Goal: Find specific page/section: Find specific page/section

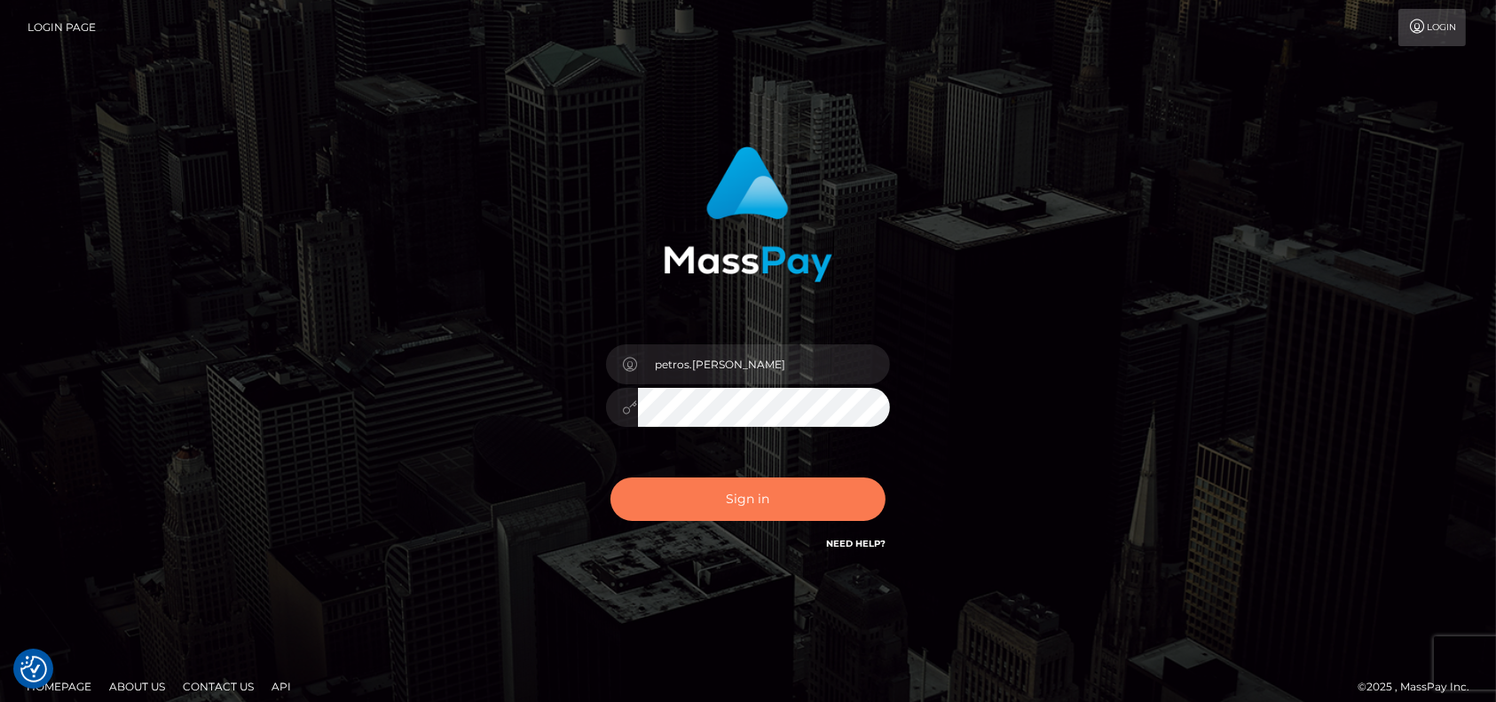
click at [743, 493] on button "Sign in" at bounding box center [748, 498] width 275 height 43
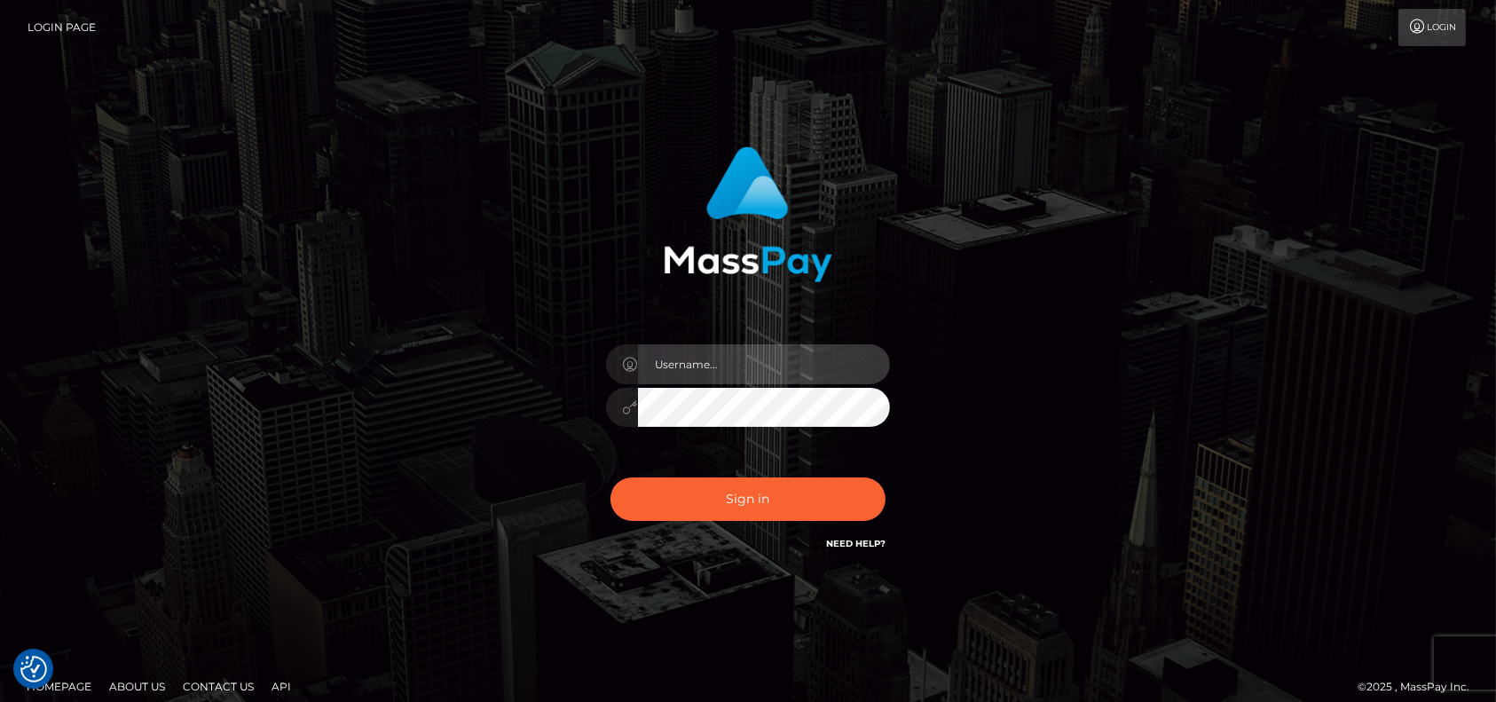
type input "petros.kidane"
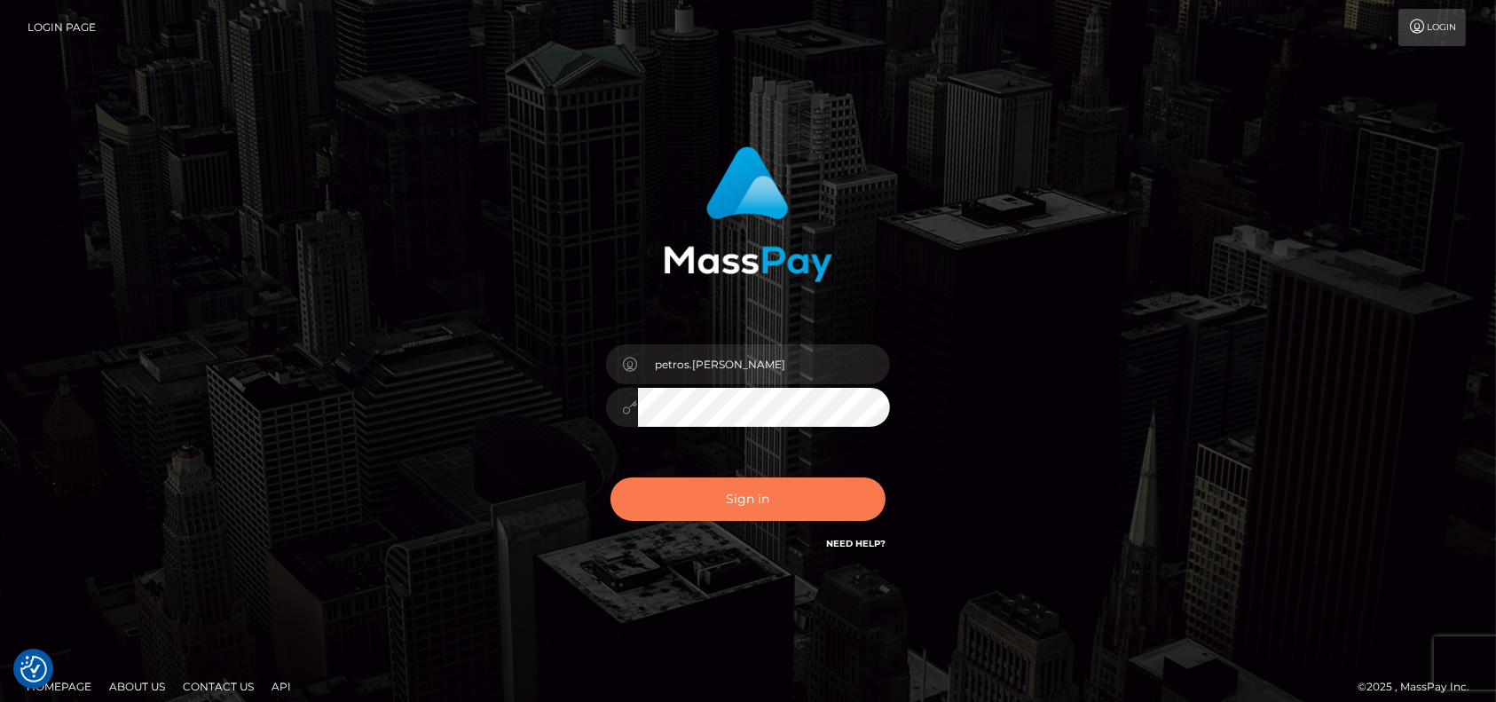
click at [737, 483] on button "Sign in" at bounding box center [748, 498] width 275 height 43
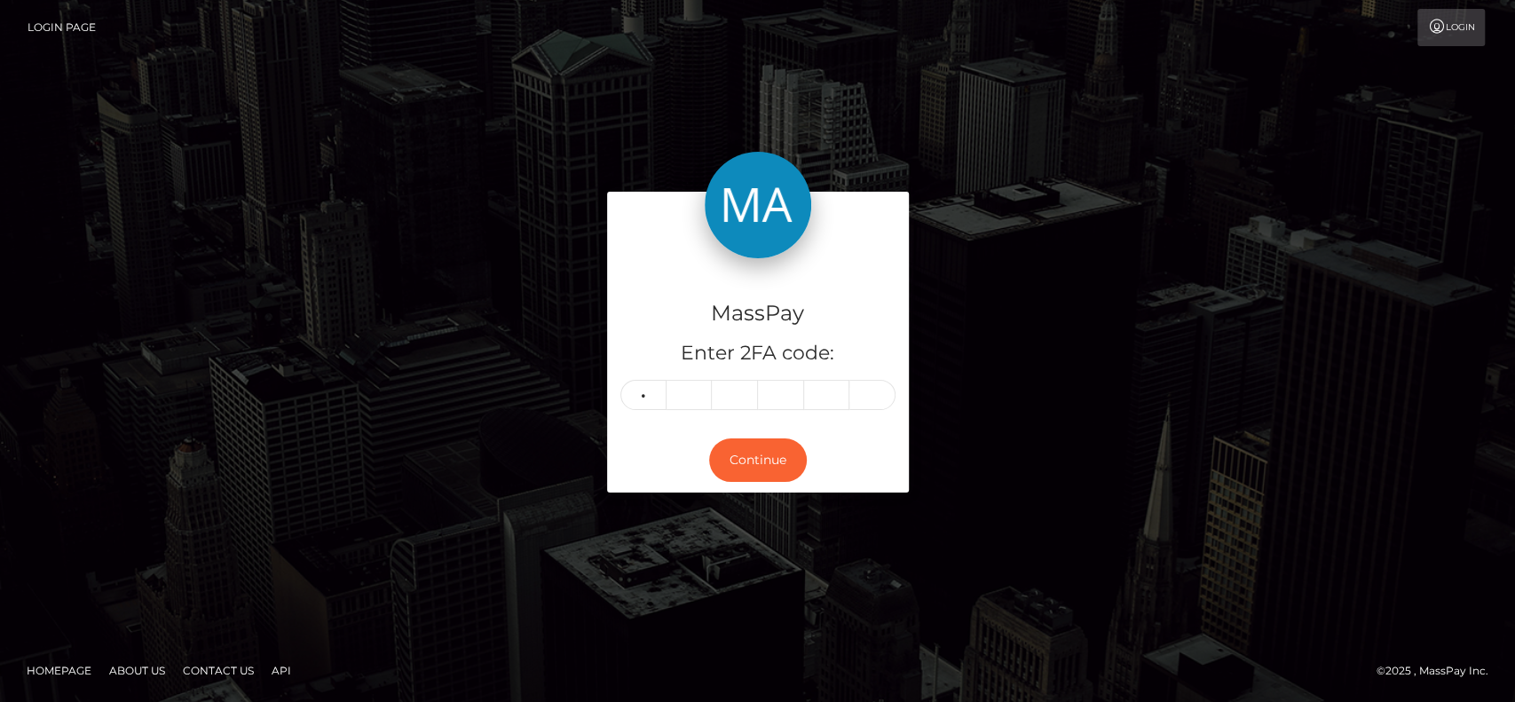
type input "5"
type input "9"
type input "5"
type input "6"
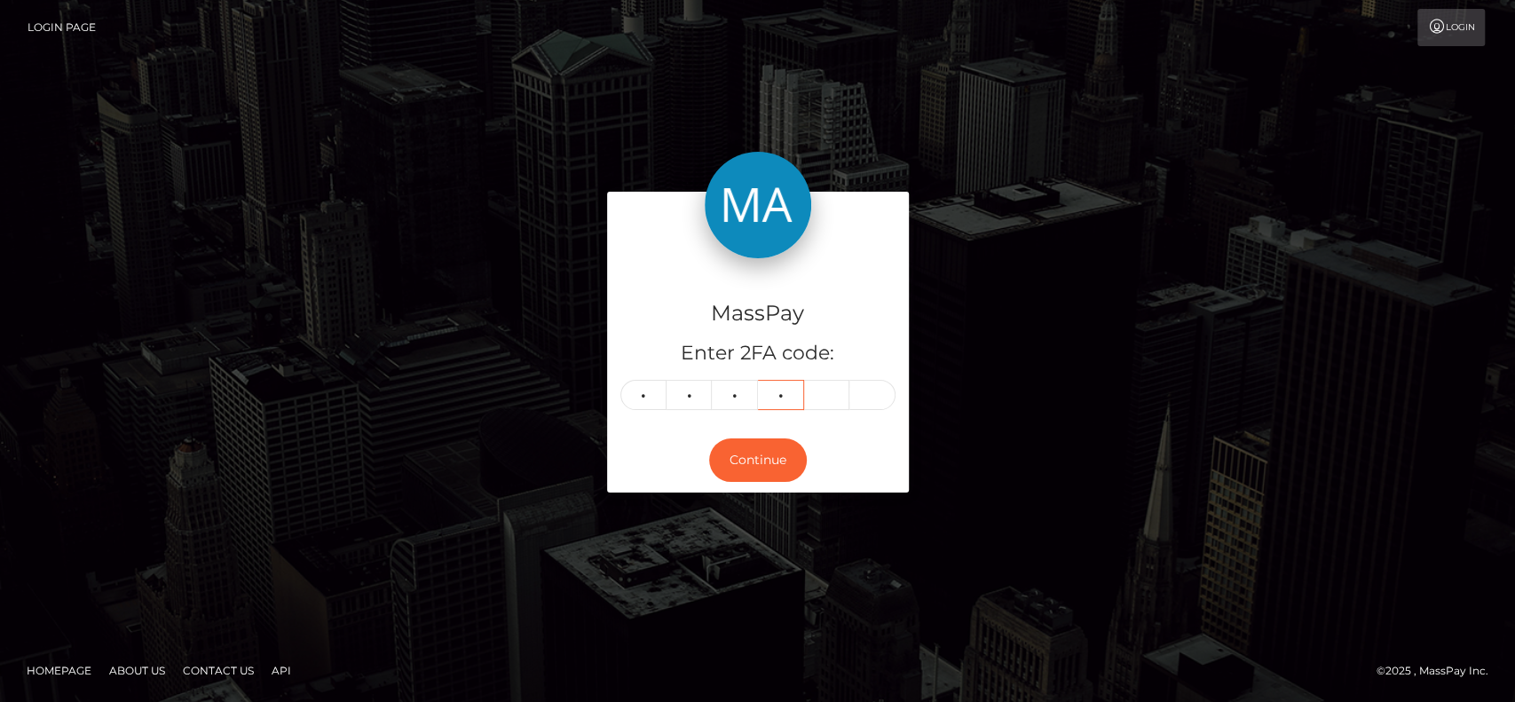
type input "4"
type input "1"
type input "8"
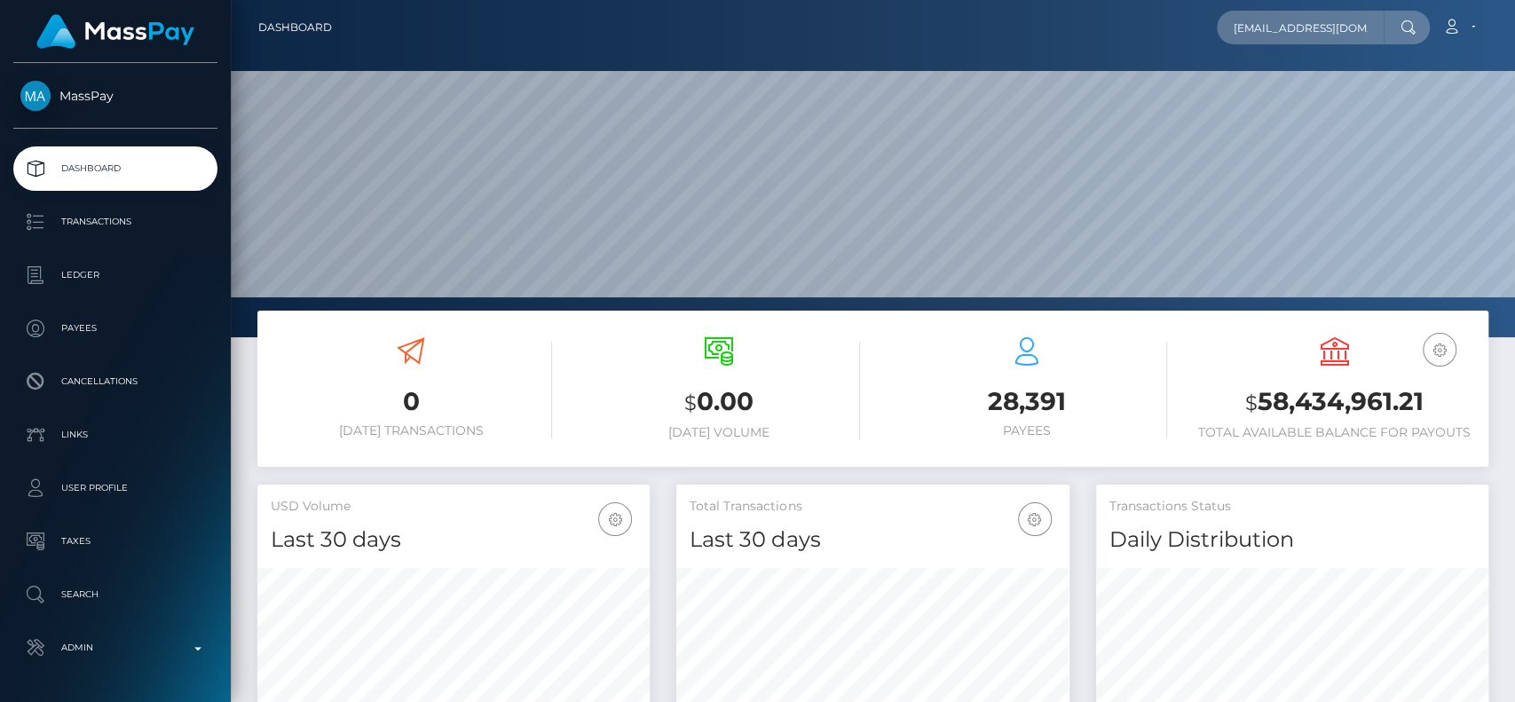
scroll to position [0, 13]
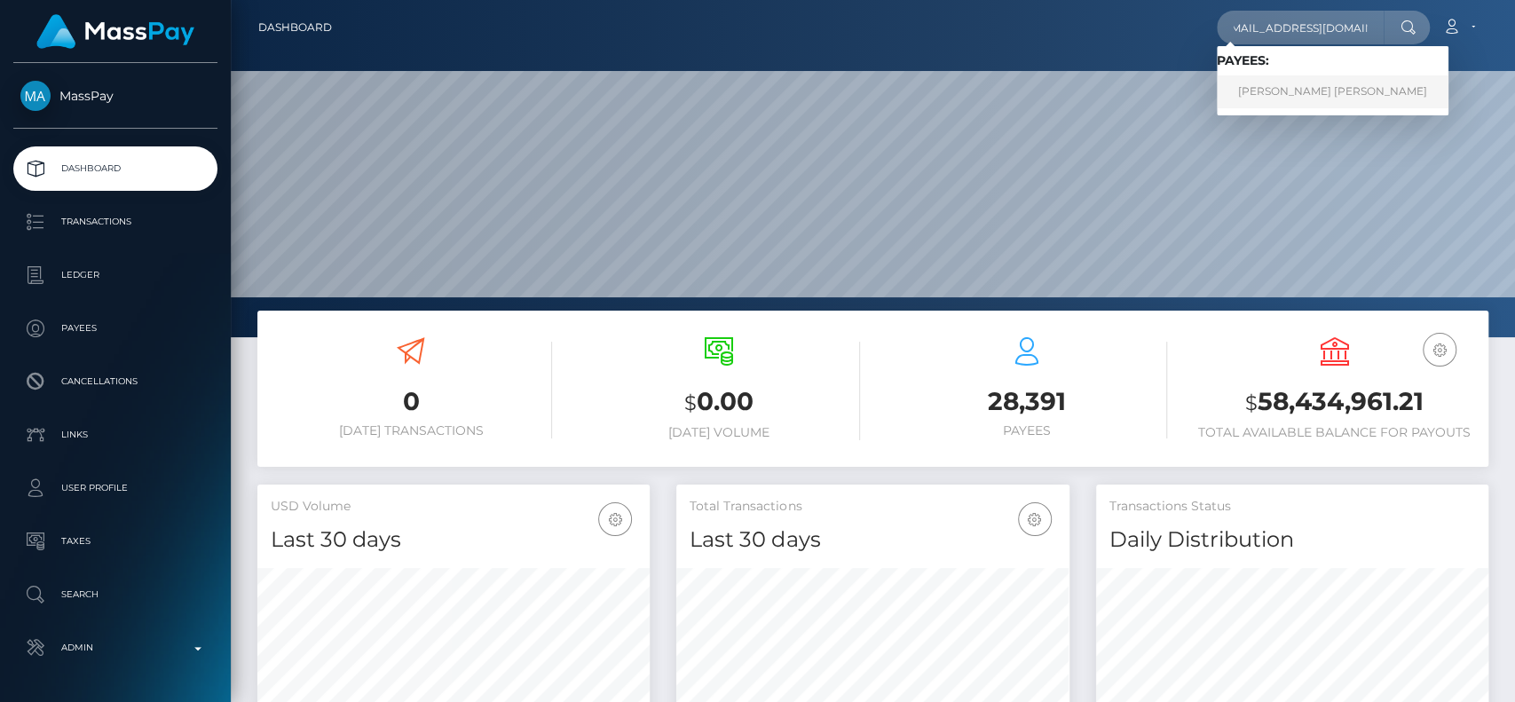
type input "anellewilmoth@gmail.com"
click at [1323, 89] on link "ANELLE MARISSA LYNN WILMOTH" at bounding box center [1333, 91] width 232 height 33
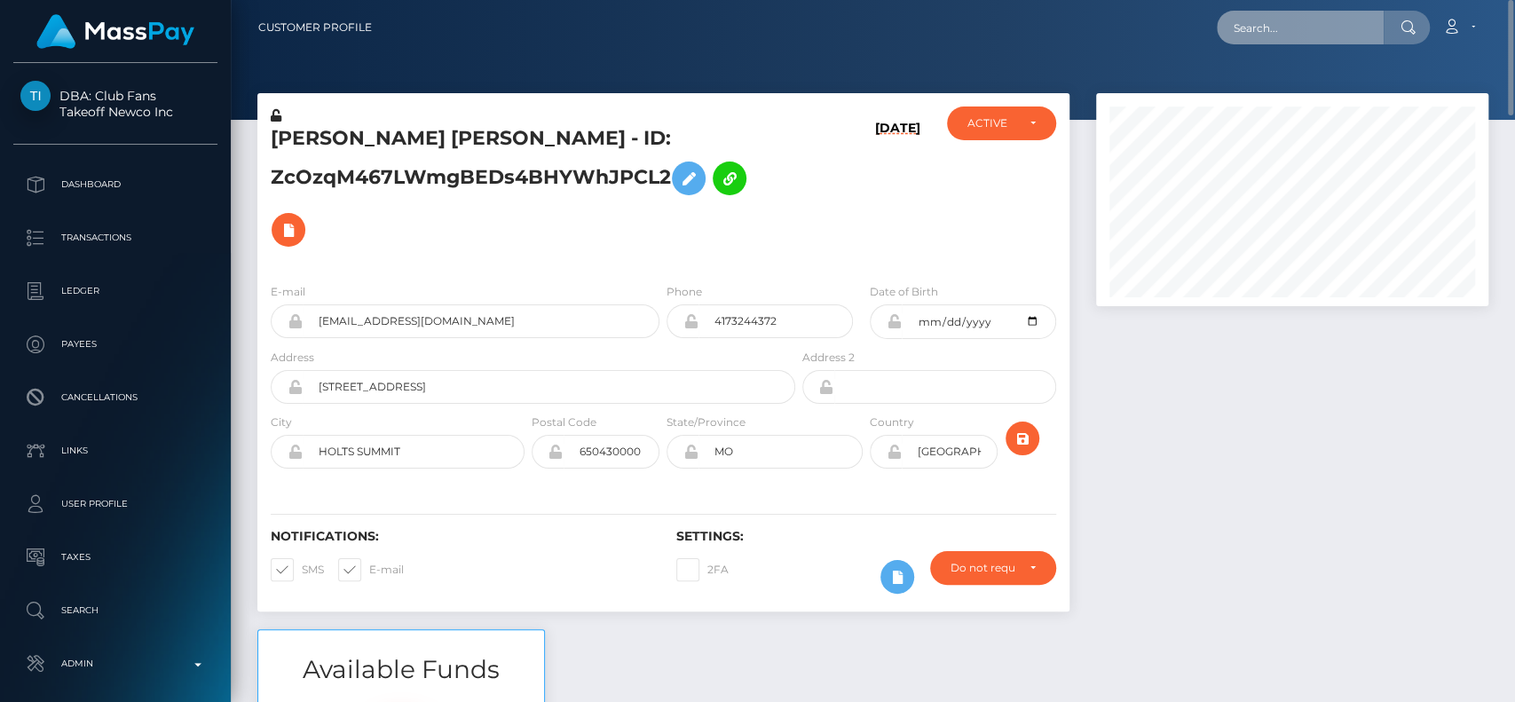
click at [1352, 21] on input "text" at bounding box center [1300, 28] width 167 height 34
paste input "[EMAIL_ADDRESS][DOMAIN_NAME]"
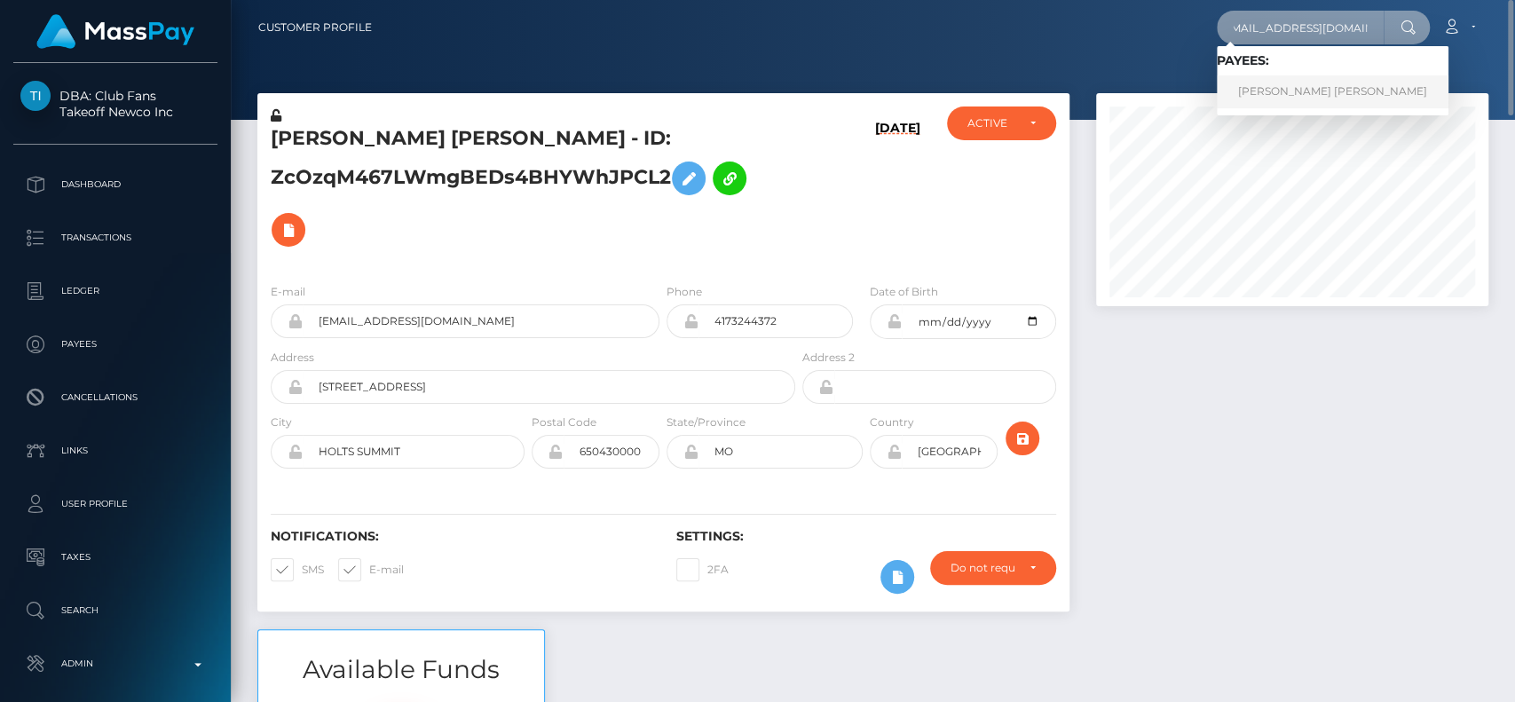
type input "[EMAIL_ADDRESS][DOMAIN_NAME]"
click at [1363, 95] on link "[PERSON_NAME] [PERSON_NAME]" at bounding box center [1333, 91] width 232 height 33
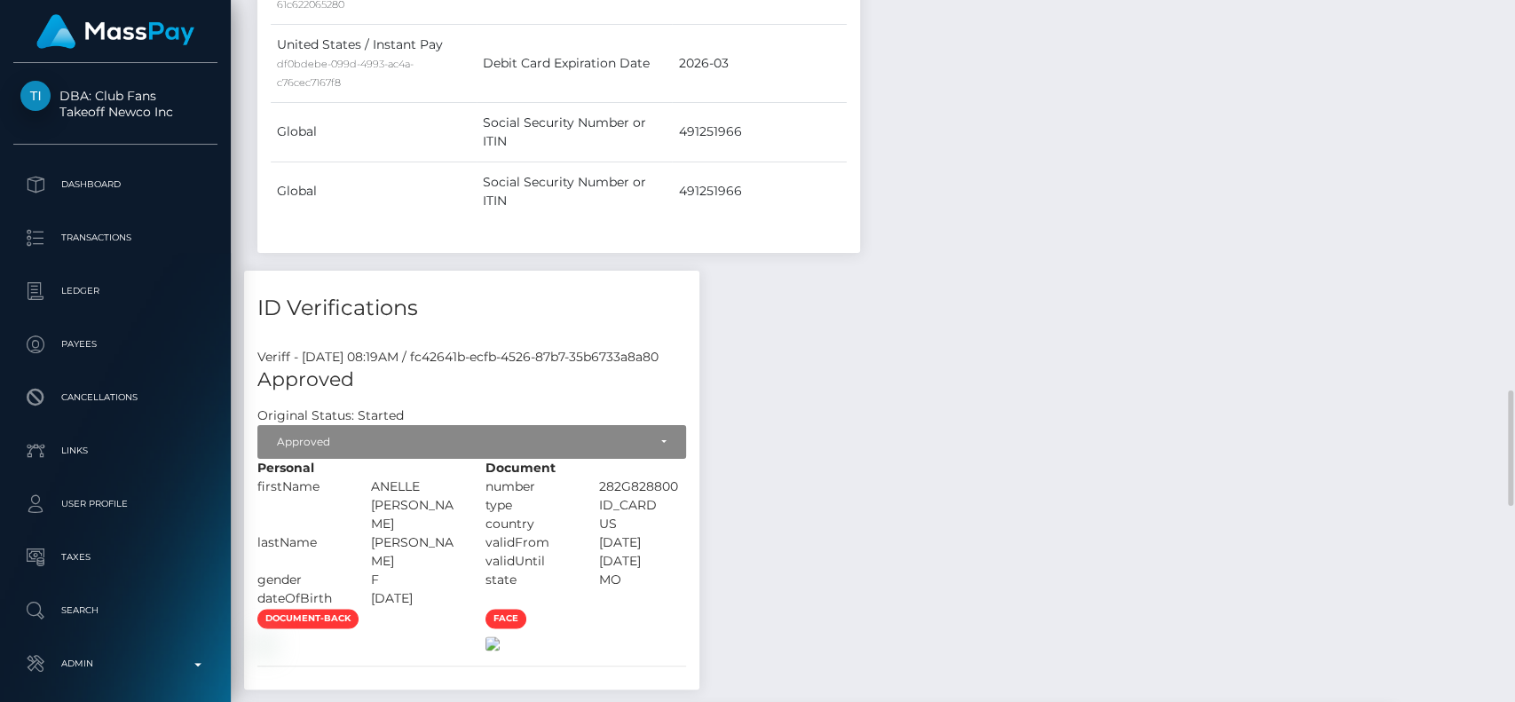
scroll to position [1893, 0]
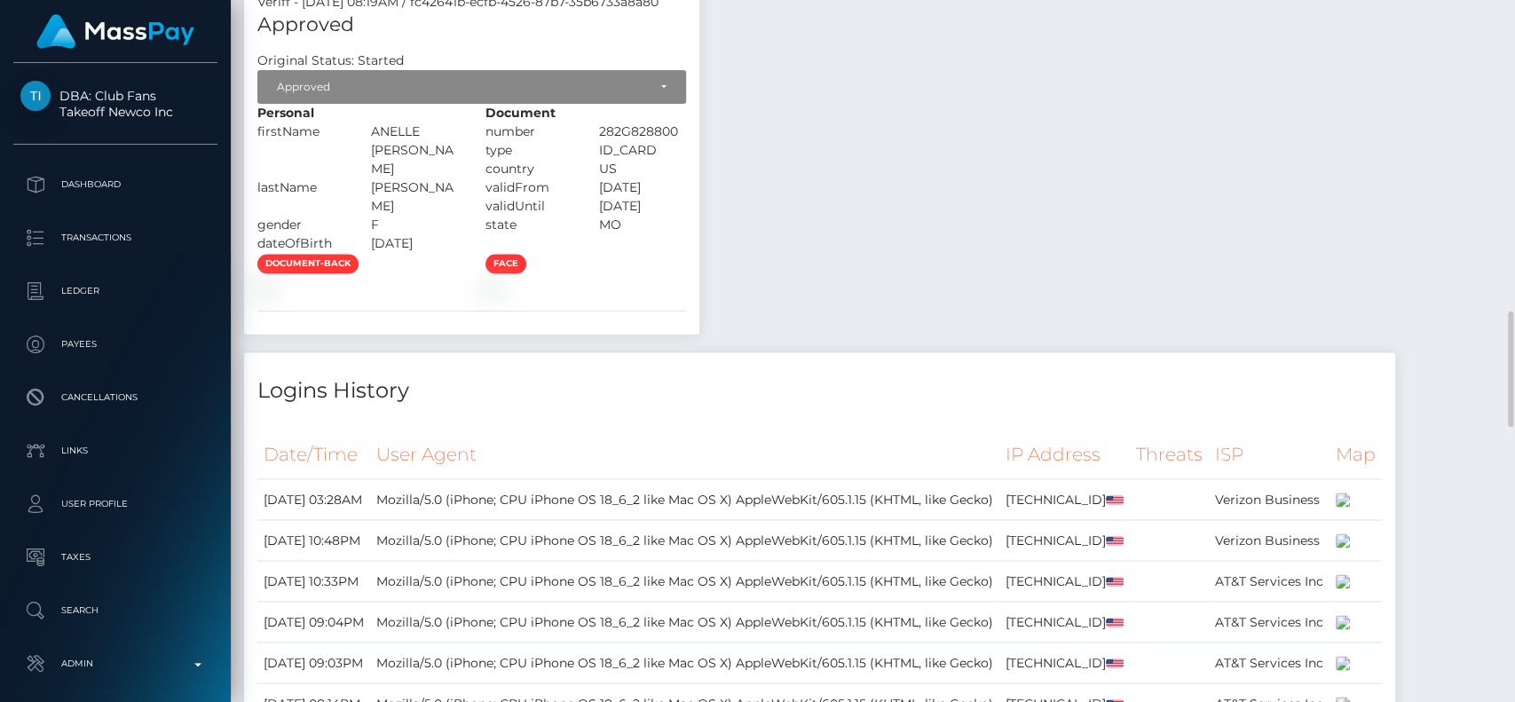
click at [966, 418] on div "Payee Attributes Payer Name Label Value United States / Instant Pay 1634b959-dc…" at bounding box center [873, 205] width 1258 height 2418
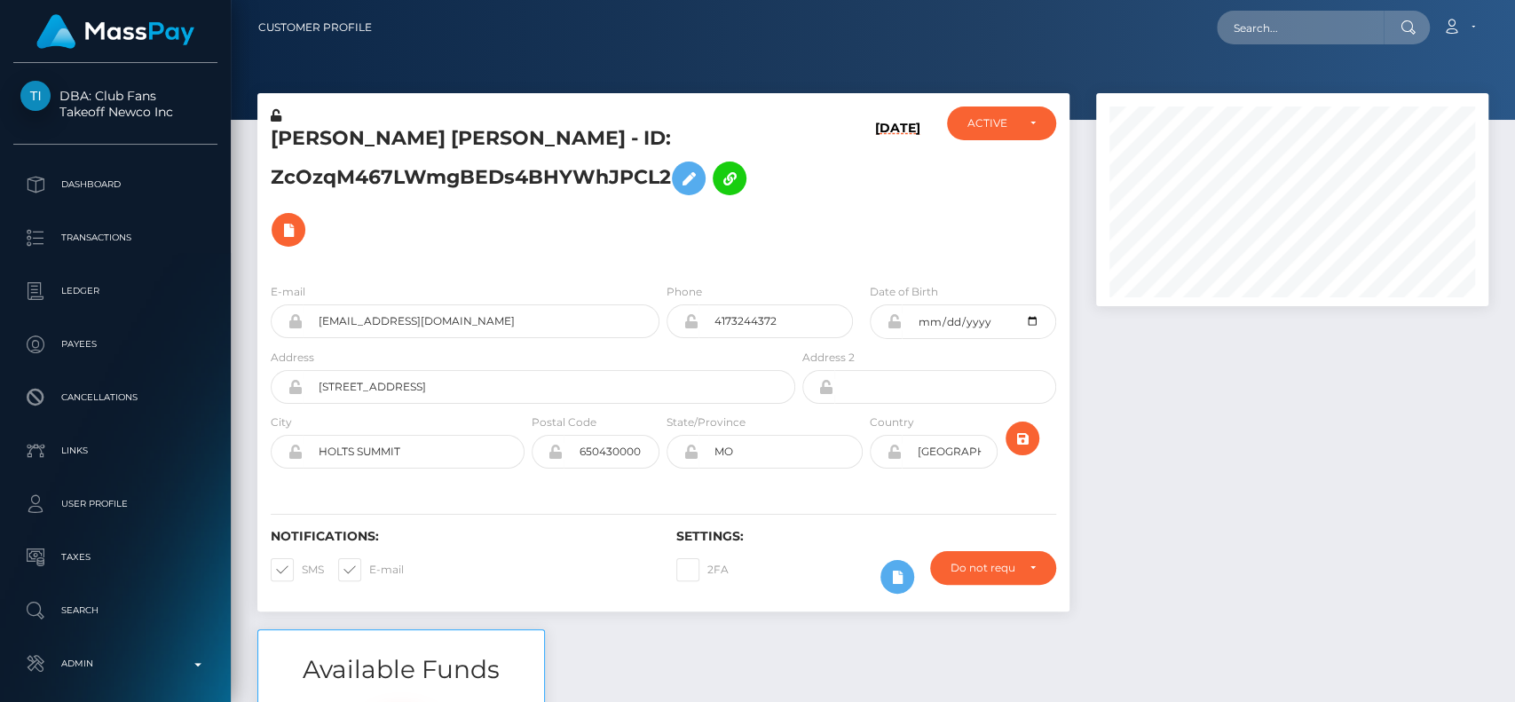
scroll to position [213, 392]
click at [1282, 32] on input "text" at bounding box center [1300, 28] width 167 height 34
paste input "[EMAIL_ADDRESS][DOMAIN_NAME]"
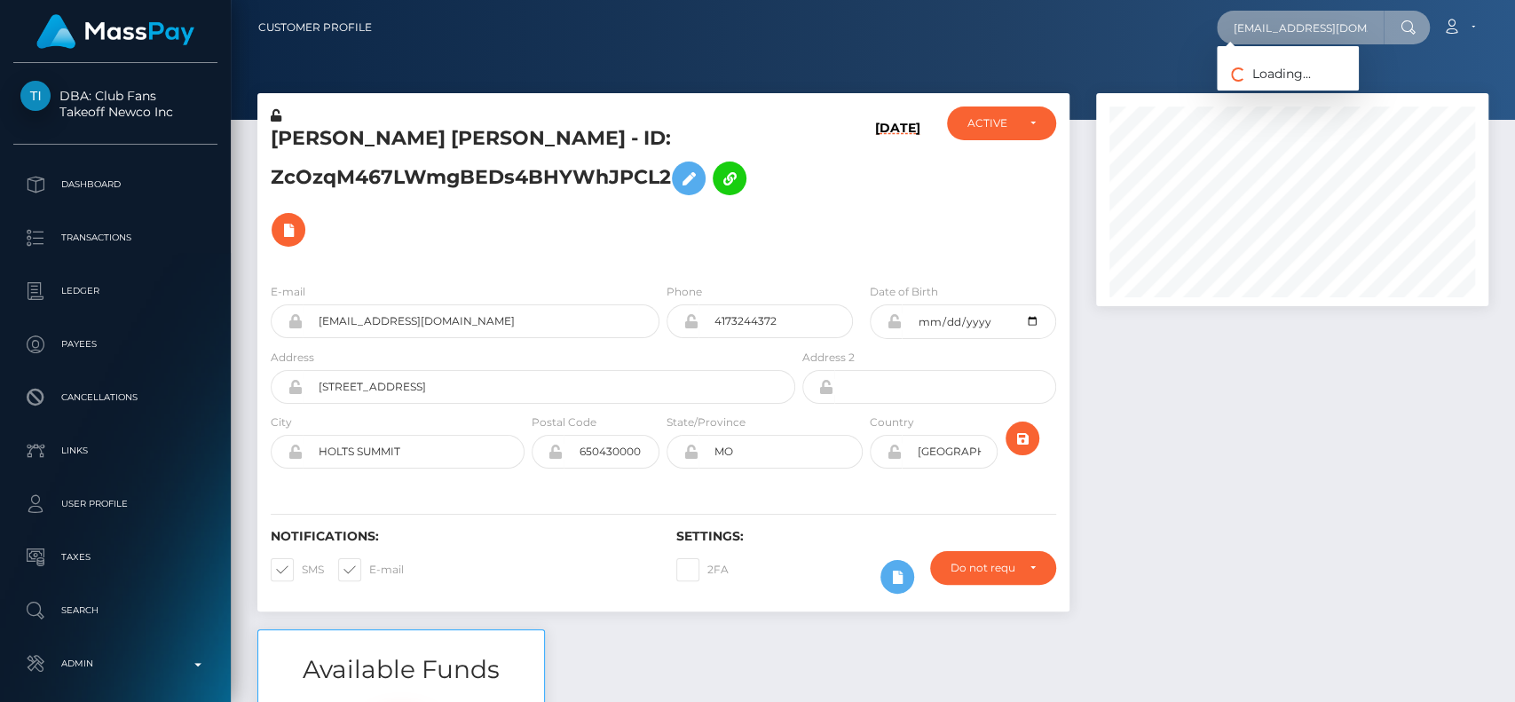
scroll to position [0, 3]
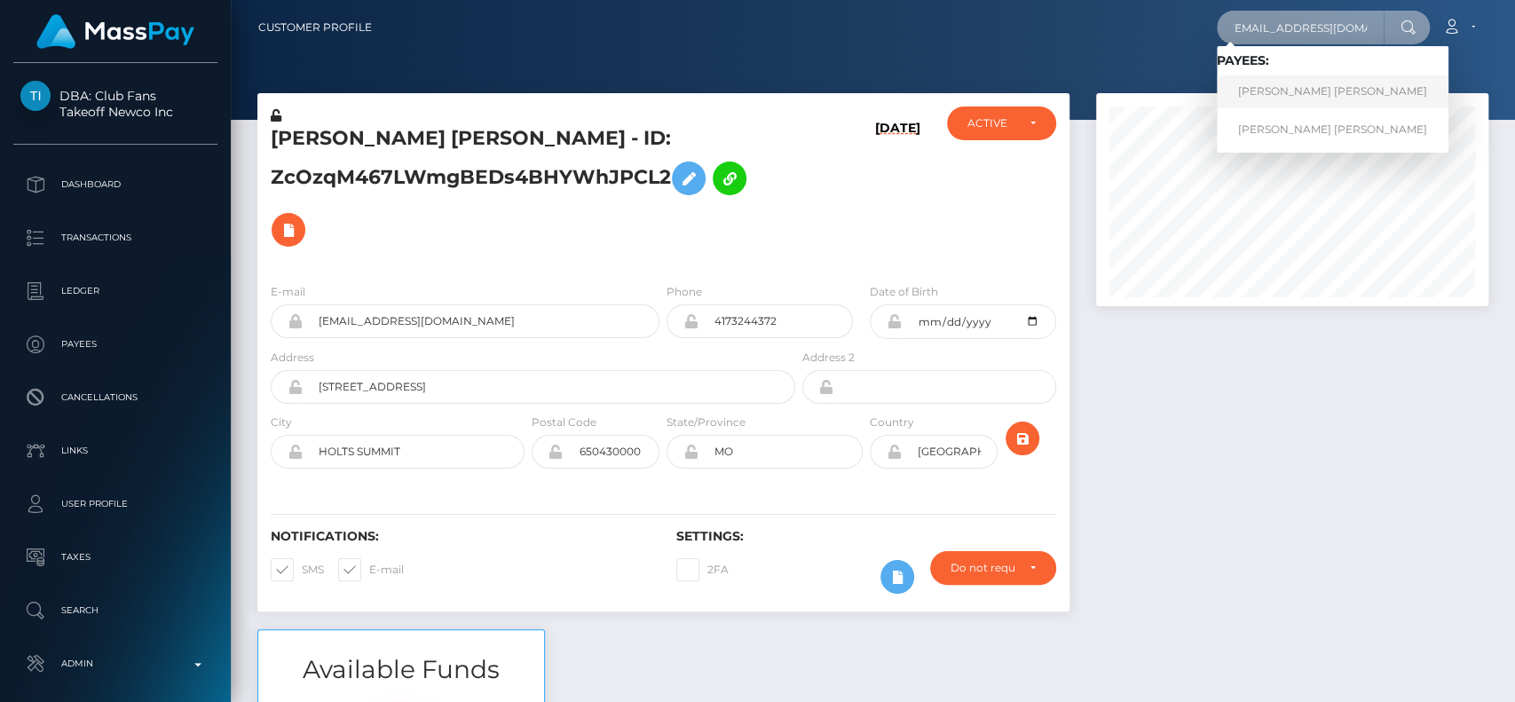
type input "[EMAIL_ADDRESS][DOMAIN_NAME]"
click at [1307, 79] on link "[PERSON_NAME] [PERSON_NAME]" at bounding box center [1333, 91] width 232 height 33
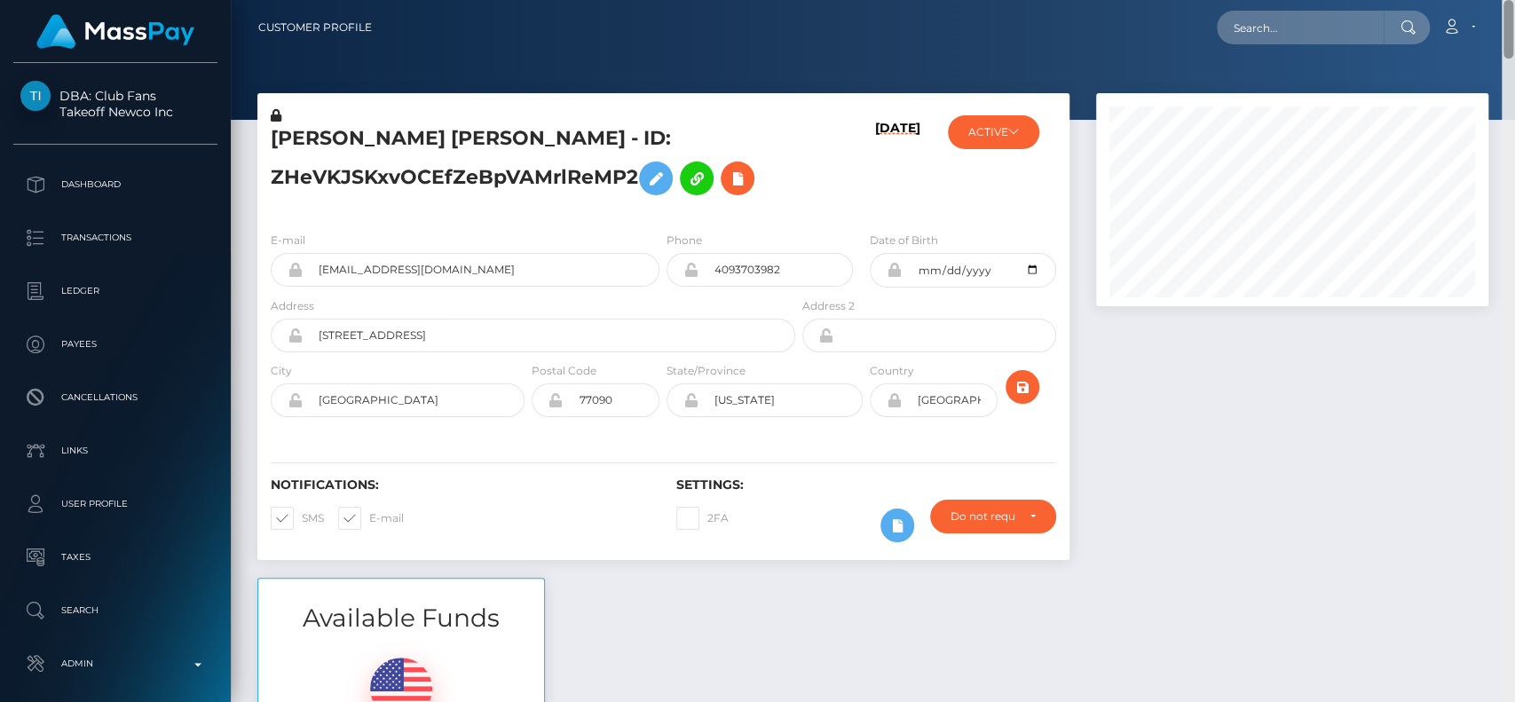
drag, startPoint x: 1511, startPoint y: 464, endPoint x: 1512, endPoint y: -65, distance: 528.9
click at [1512, 0] on html "DBA: Club Fans Takeoff Newco Inc Dashboard Transactions Ledger Payees" at bounding box center [757, 351] width 1515 height 702
click at [1277, 18] on input "text" at bounding box center [1300, 28] width 167 height 34
paste input "[EMAIL_ADDRESS][DOMAIN_NAME]"
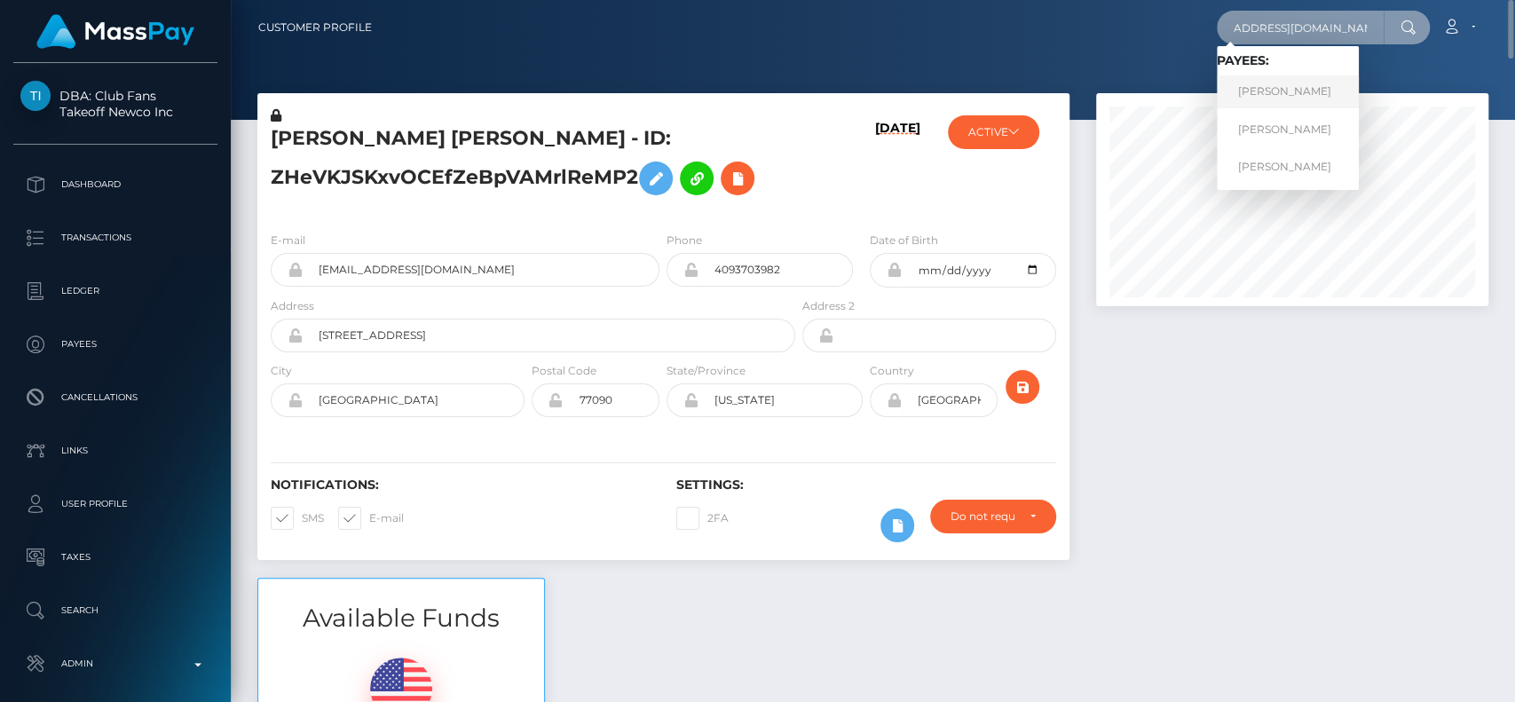
type input "[EMAIL_ADDRESS][DOMAIN_NAME]"
click at [1314, 101] on link "[PERSON_NAME]" at bounding box center [1288, 91] width 142 height 33
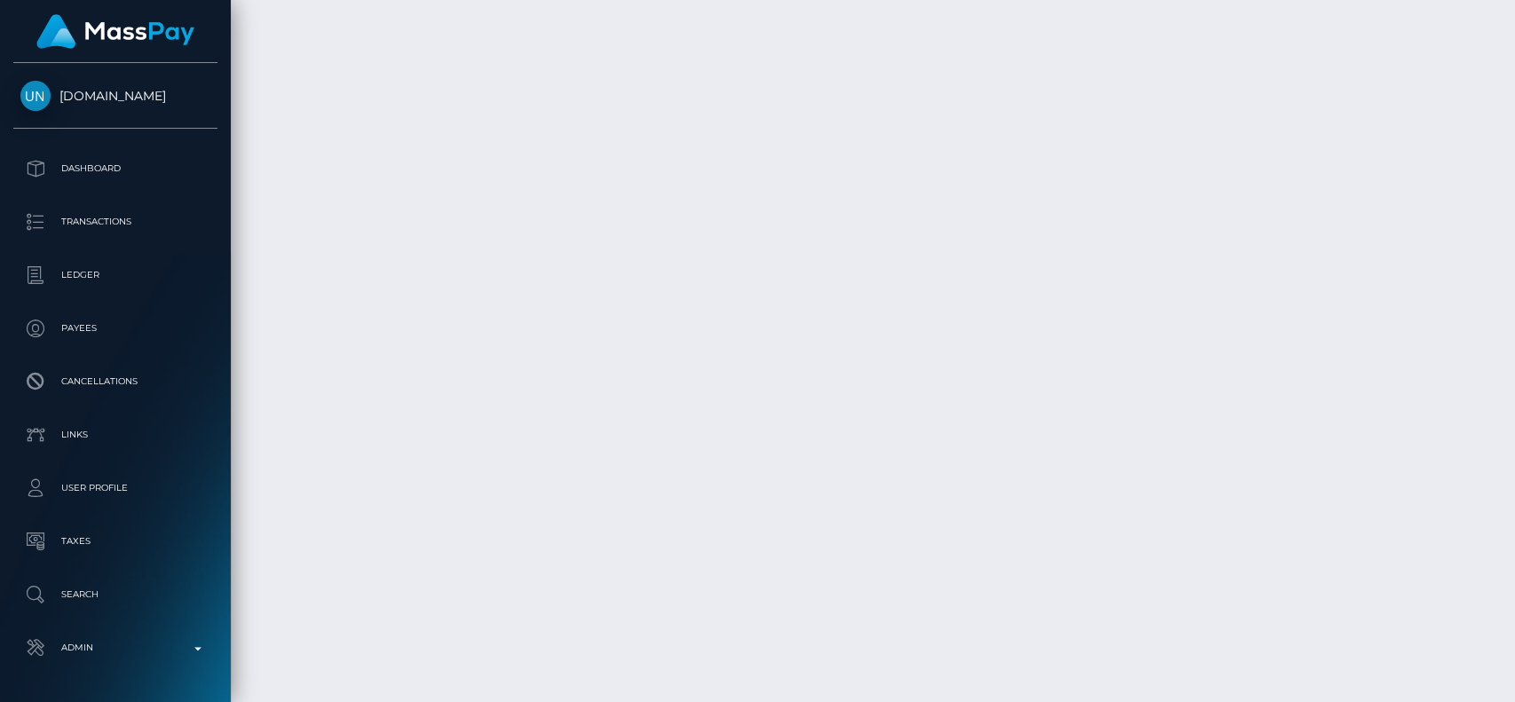
scroll to position [9585, 0]
click at [1495, 281] on div at bounding box center [1508, 351] width 13 height 703
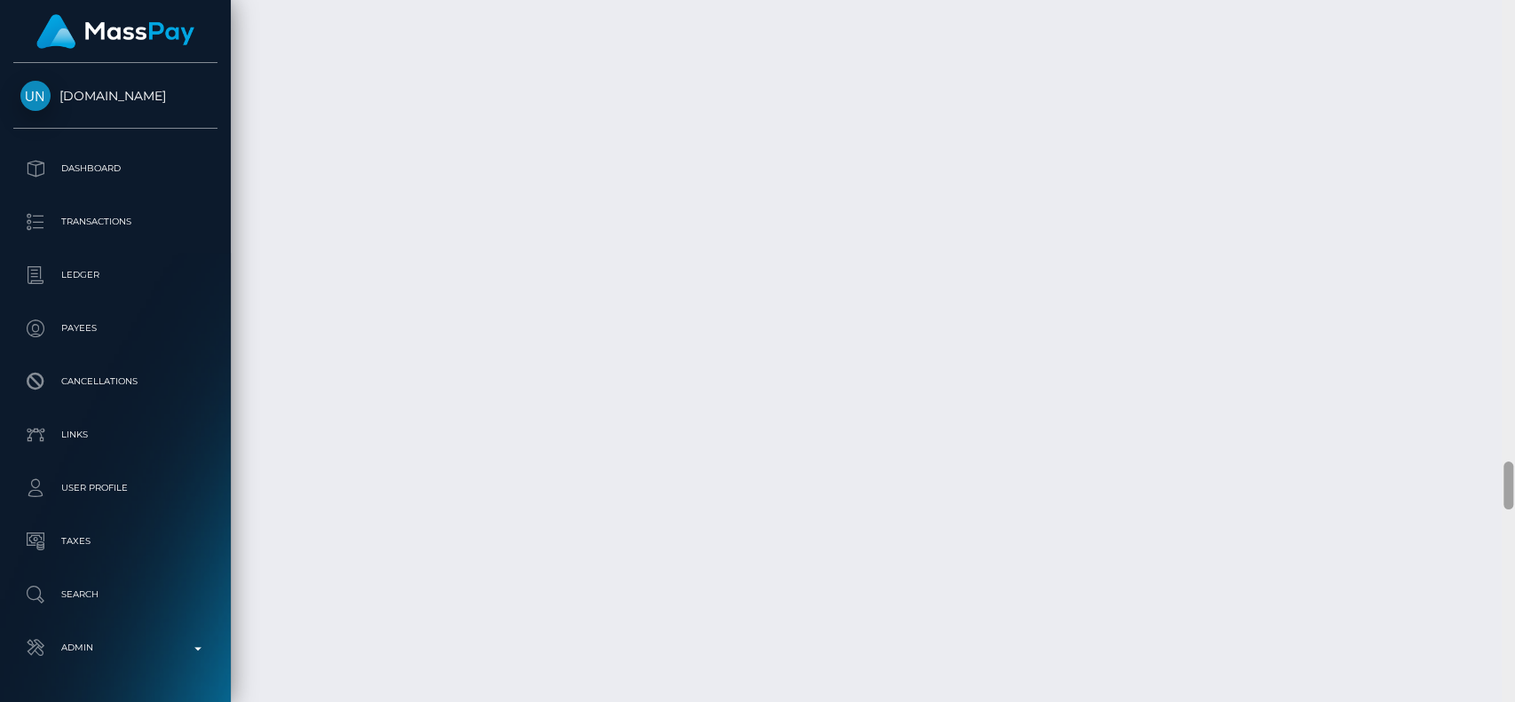
click at [1495, 281] on div at bounding box center [1508, 351] width 13 height 703
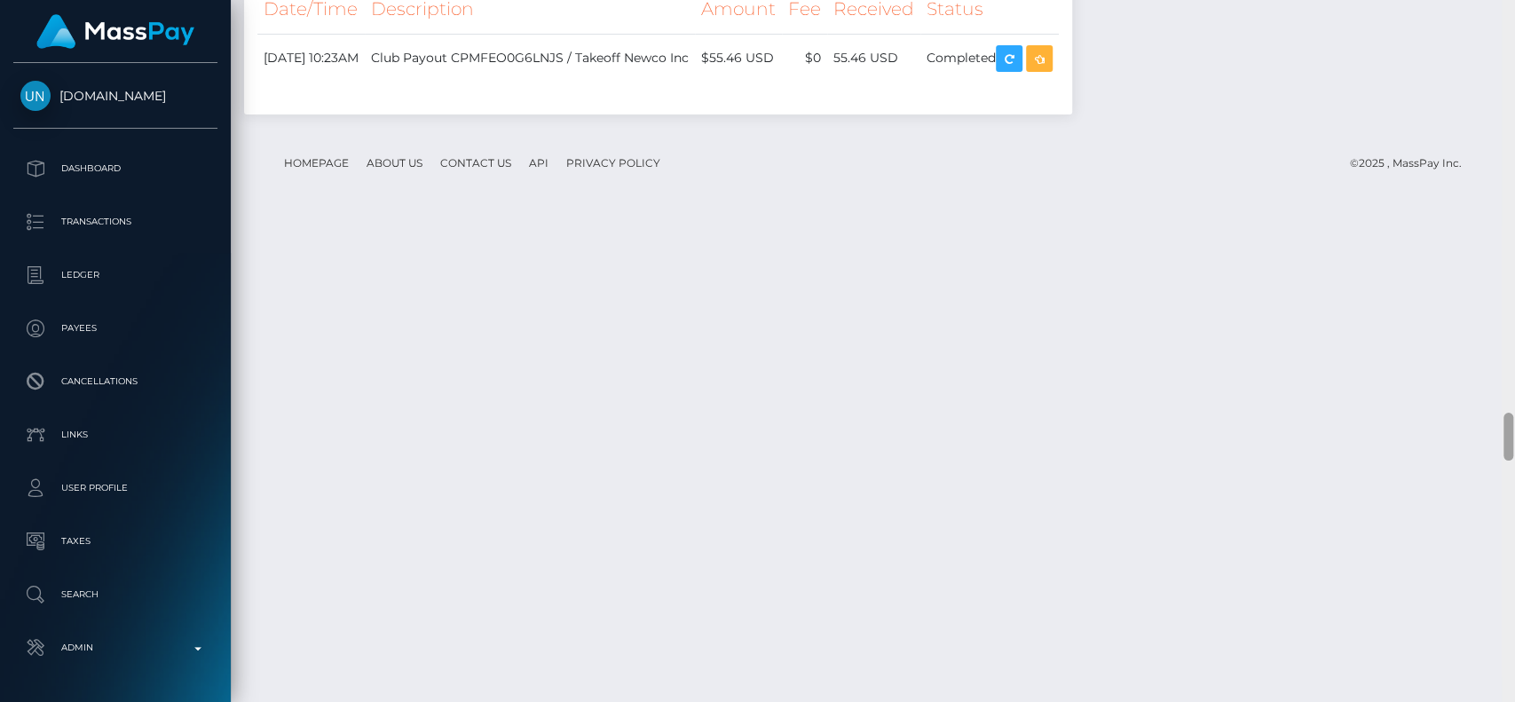
click at [1495, 66] on div at bounding box center [1508, 350] width 13 height 703
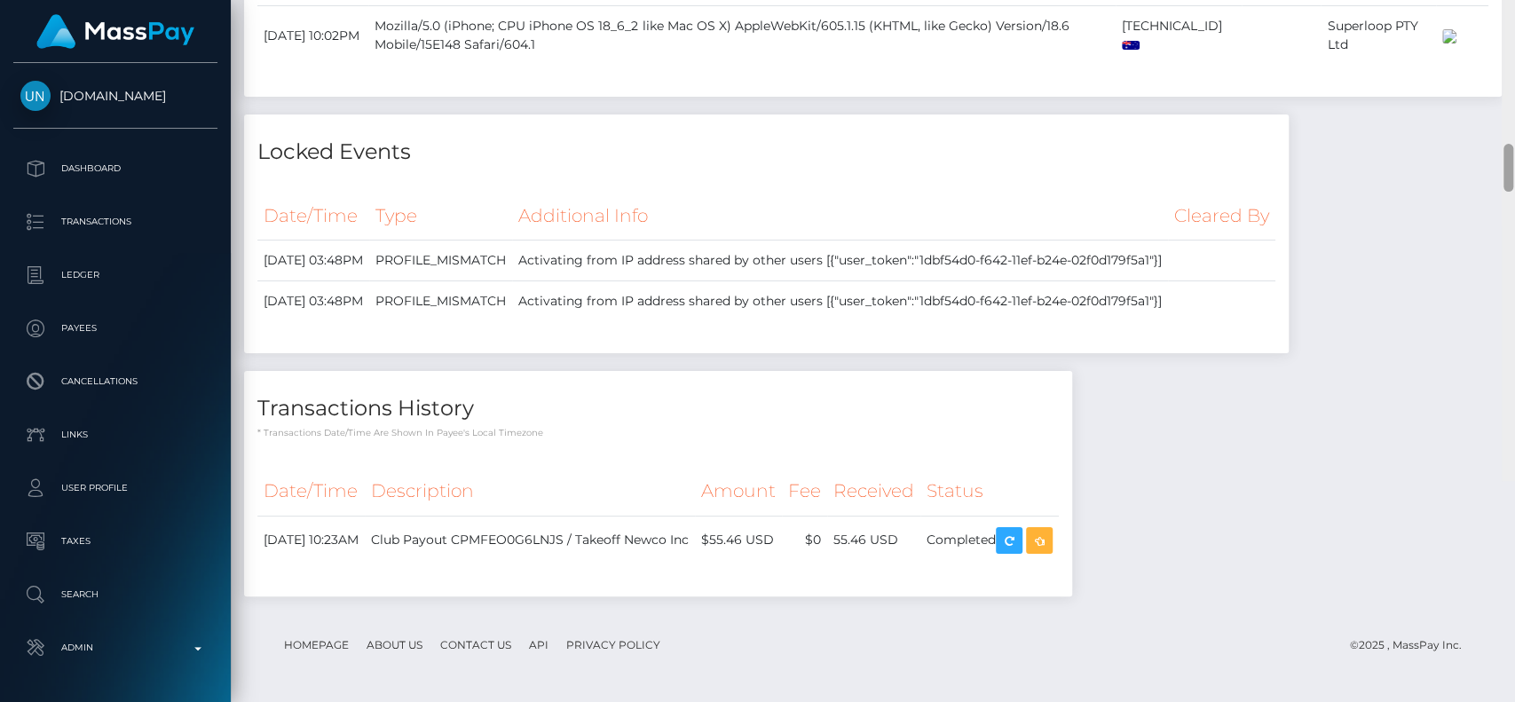
click at [1495, 66] on div at bounding box center [1508, 129] width 13 height 703
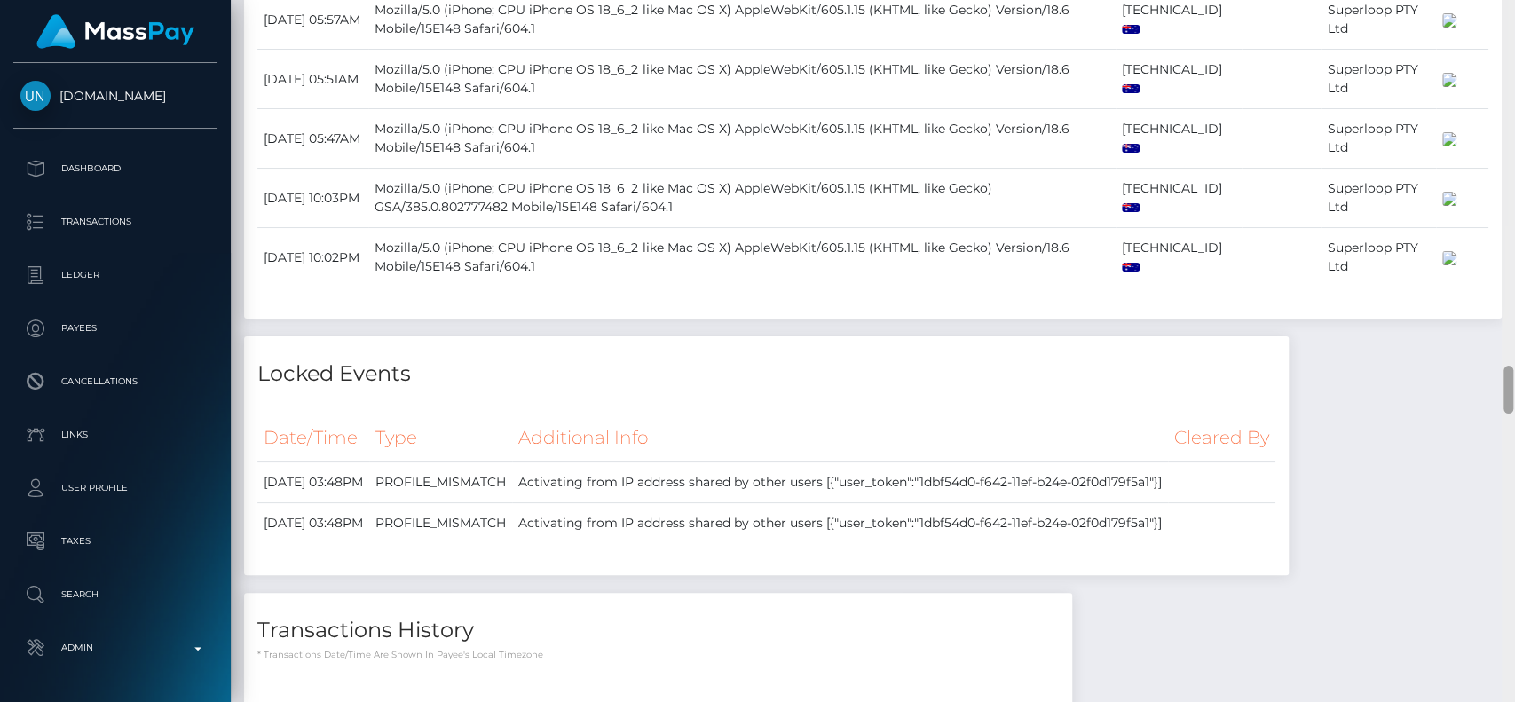
click at [1495, 66] on div at bounding box center [1508, 351] width 13 height 703
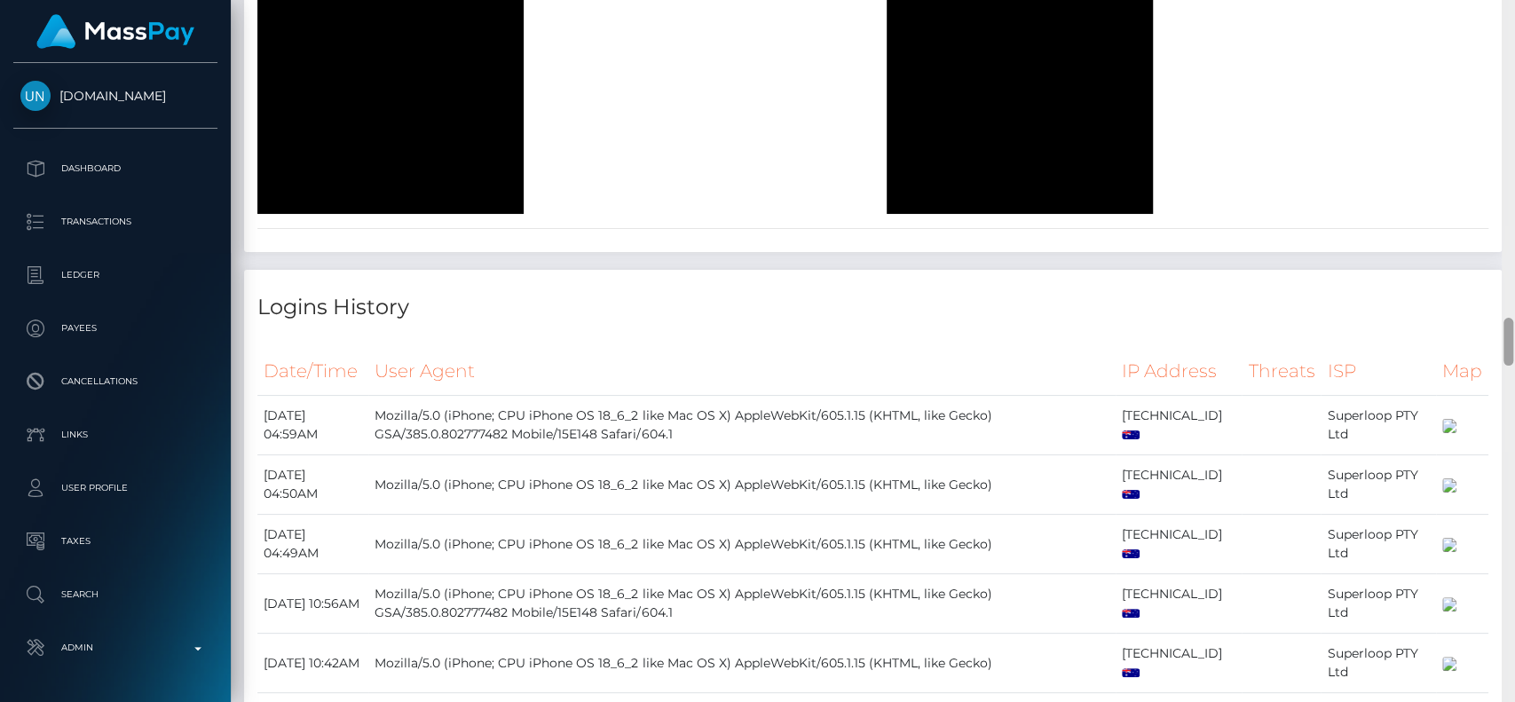
click at [1495, 66] on div at bounding box center [1508, 351] width 13 height 703
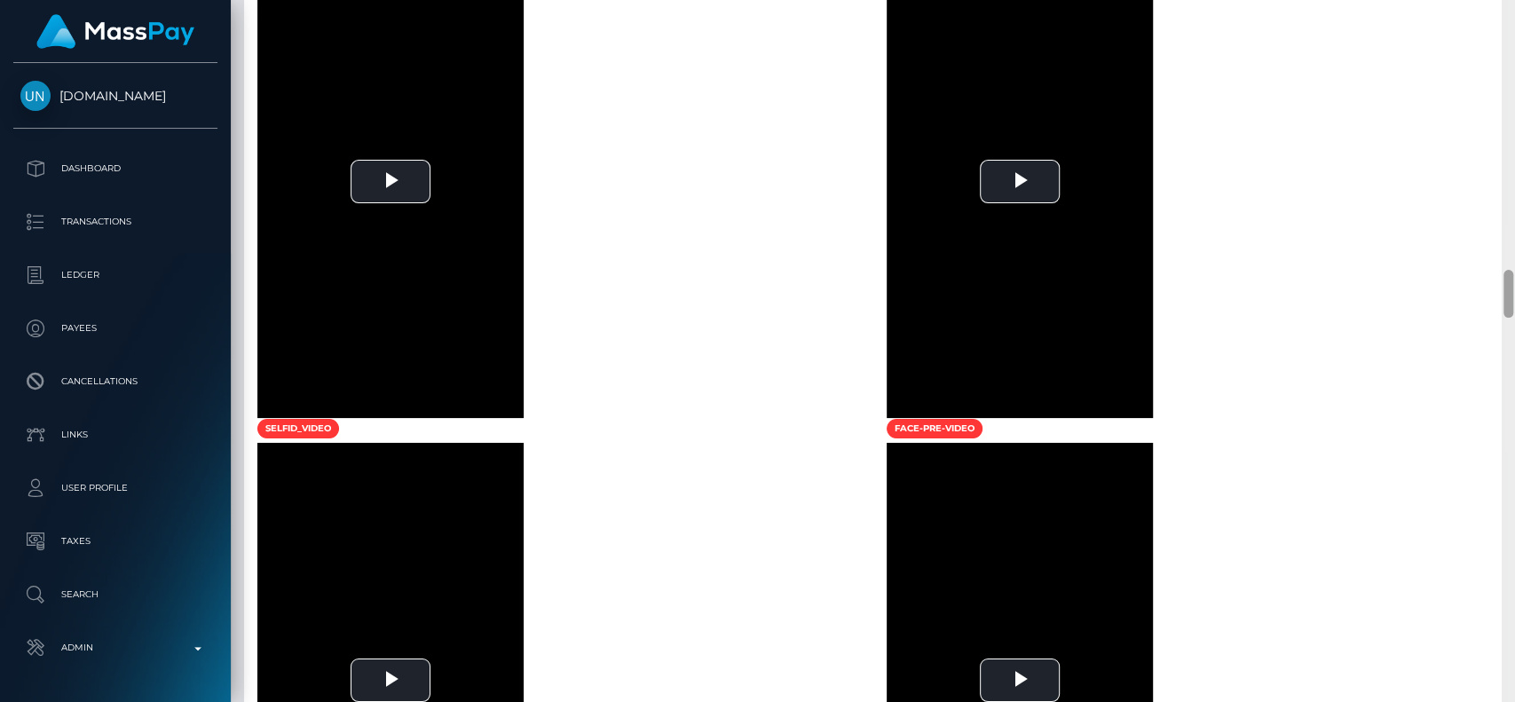
click at [1495, 66] on div at bounding box center [1508, 351] width 13 height 703
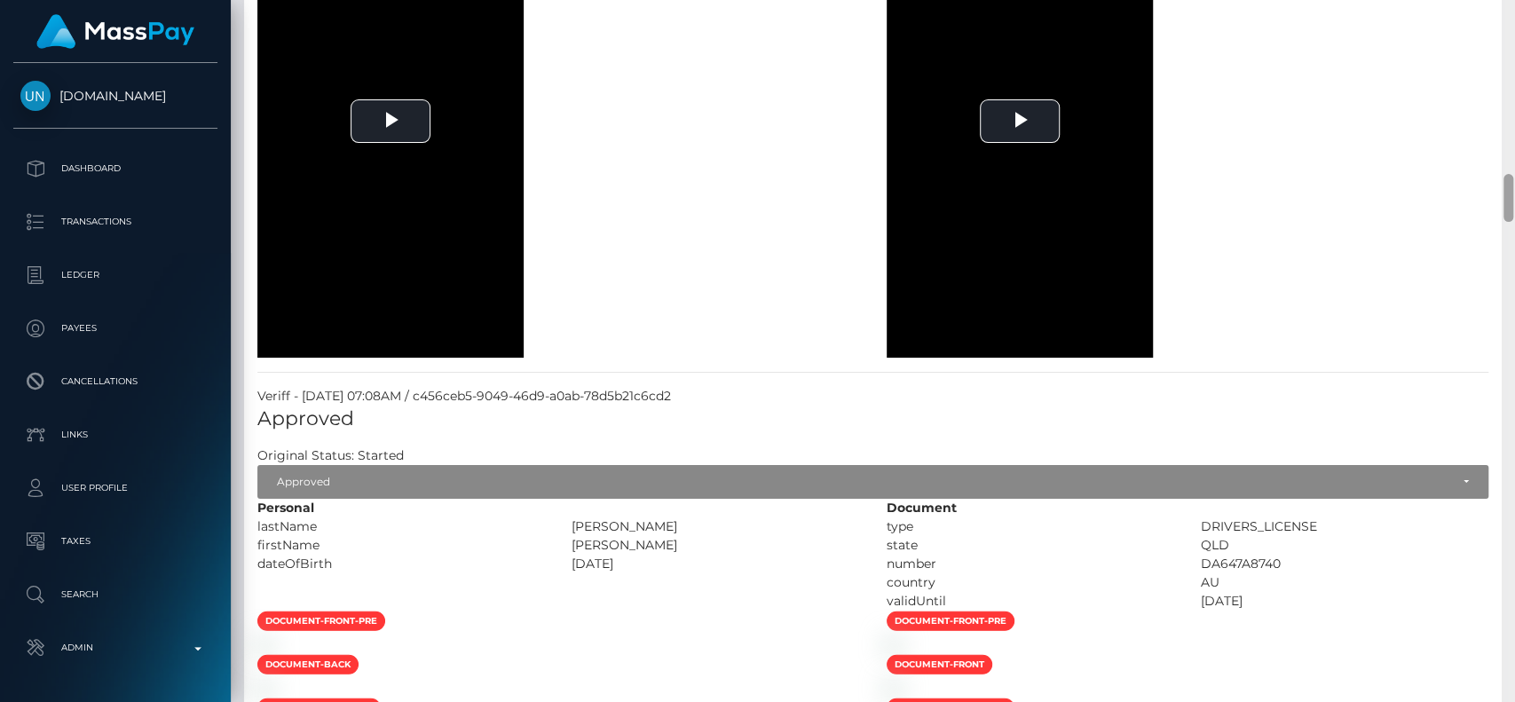
click at [1495, 66] on div at bounding box center [1508, 351] width 13 height 703
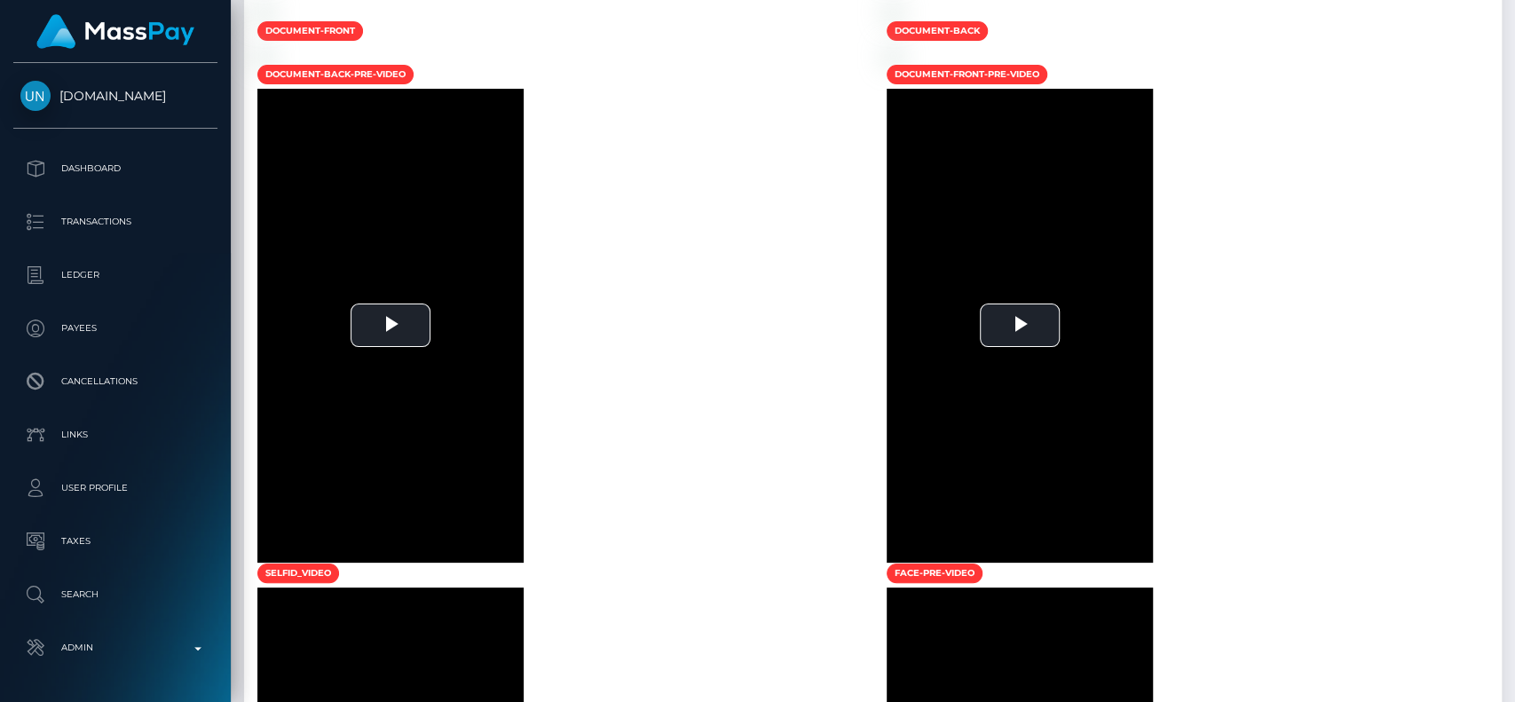
click at [1495, 66] on div at bounding box center [1508, 351] width 13 height 703
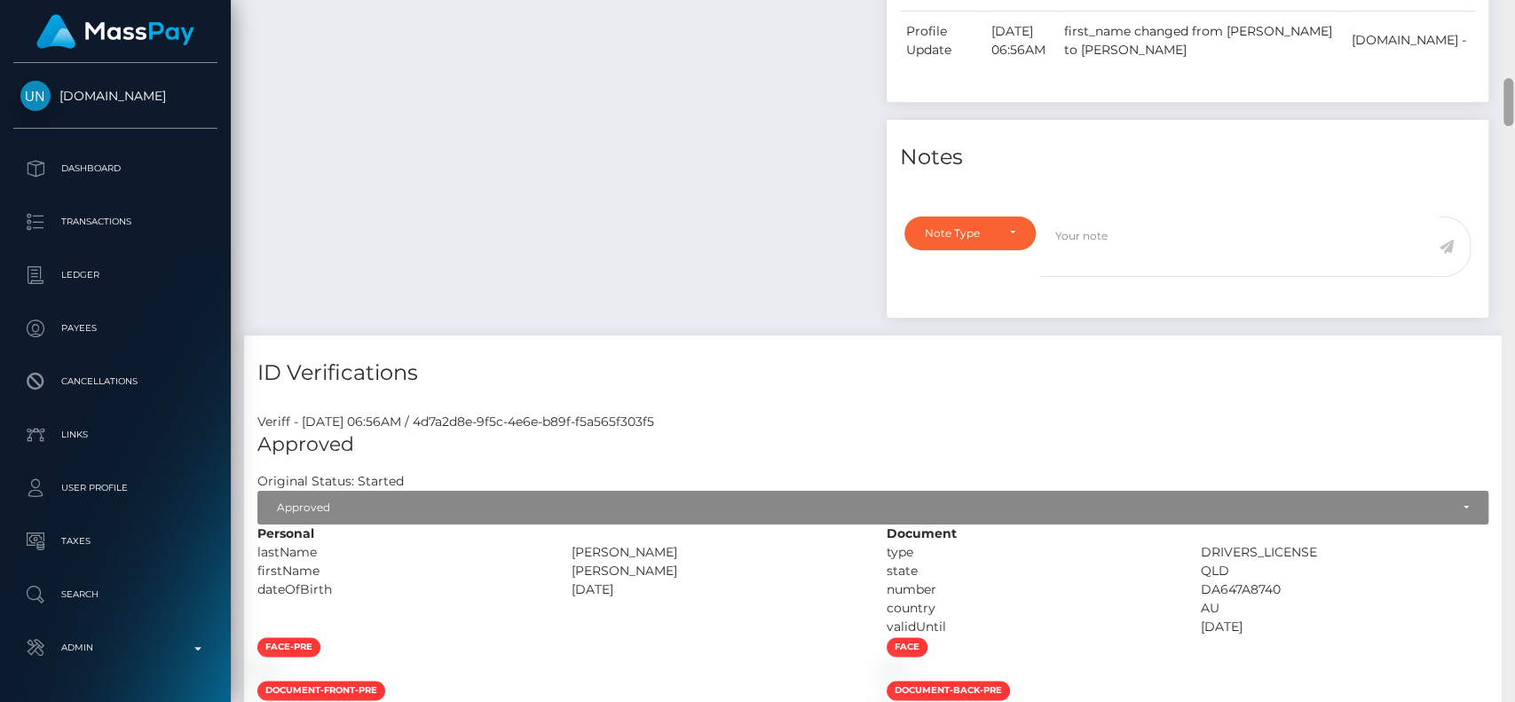
click at [1495, 66] on div at bounding box center [1508, 351] width 13 height 703
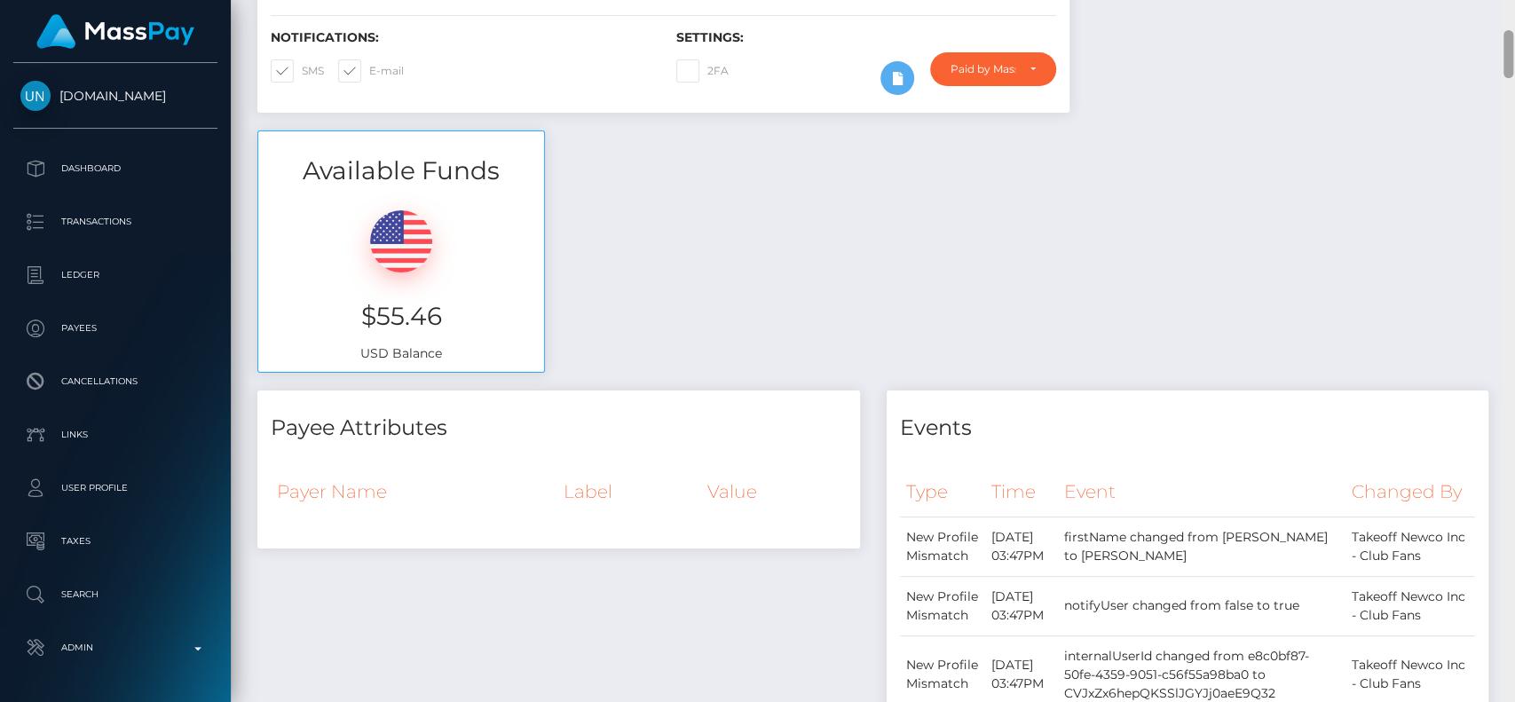
click at [1495, 13] on div "Customer Profile Loading... Loading..." at bounding box center [873, 351] width 1284 height 702
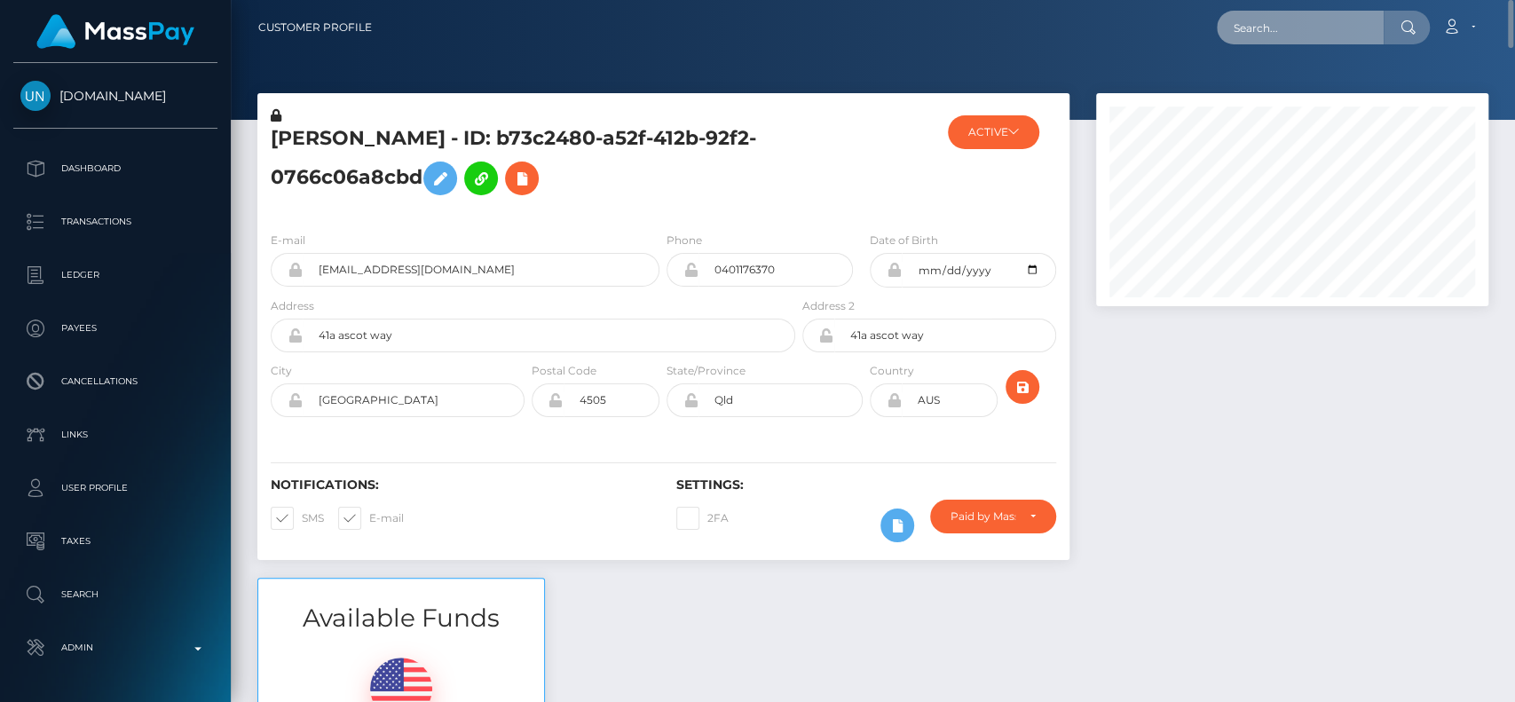
click at [1355, 30] on input "text" at bounding box center [1300, 28] width 167 height 34
paste input "yanyfonceca@gmail.com"
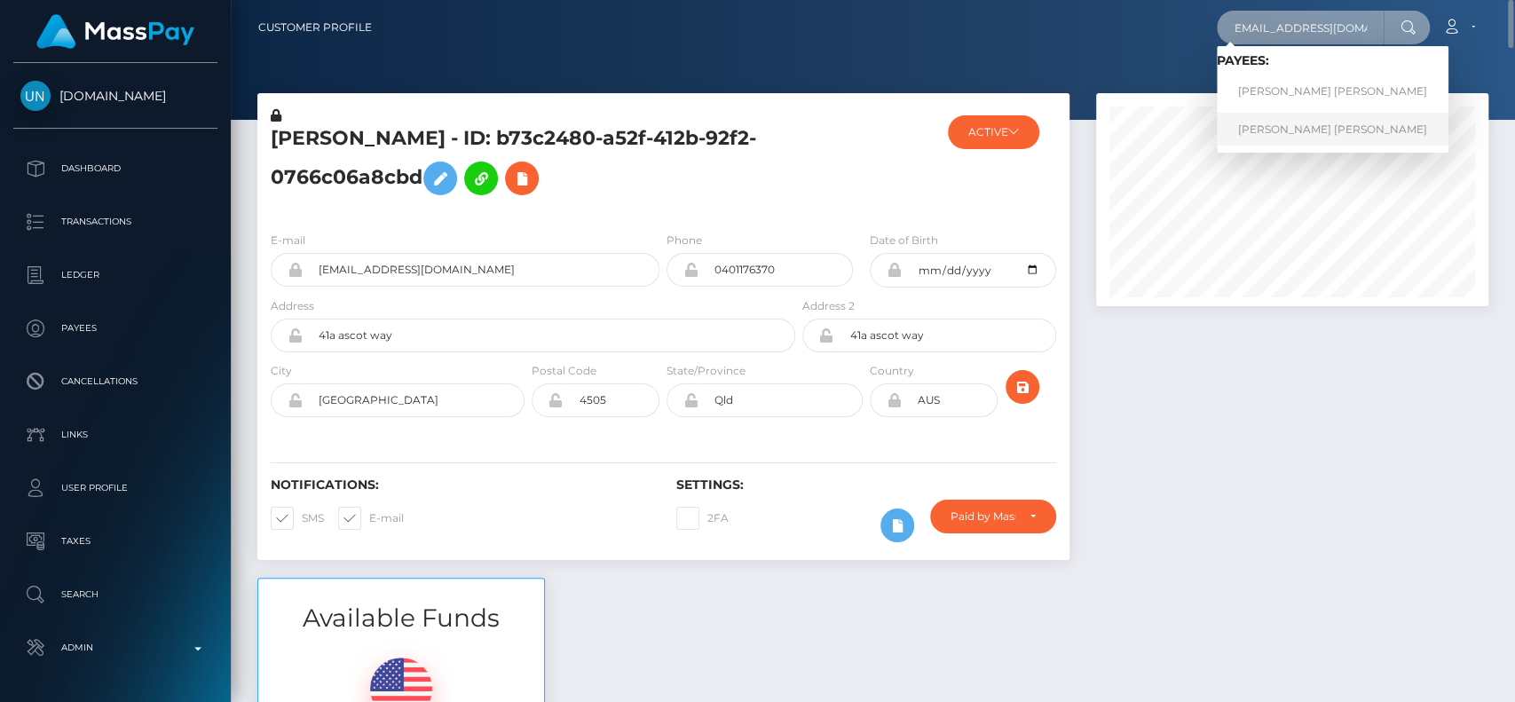
type input "yanyfonceca@gmail.com"
click at [1285, 125] on link "YANY YAJAIRA FONCECA VALLADARES" at bounding box center [1333, 129] width 232 height 33
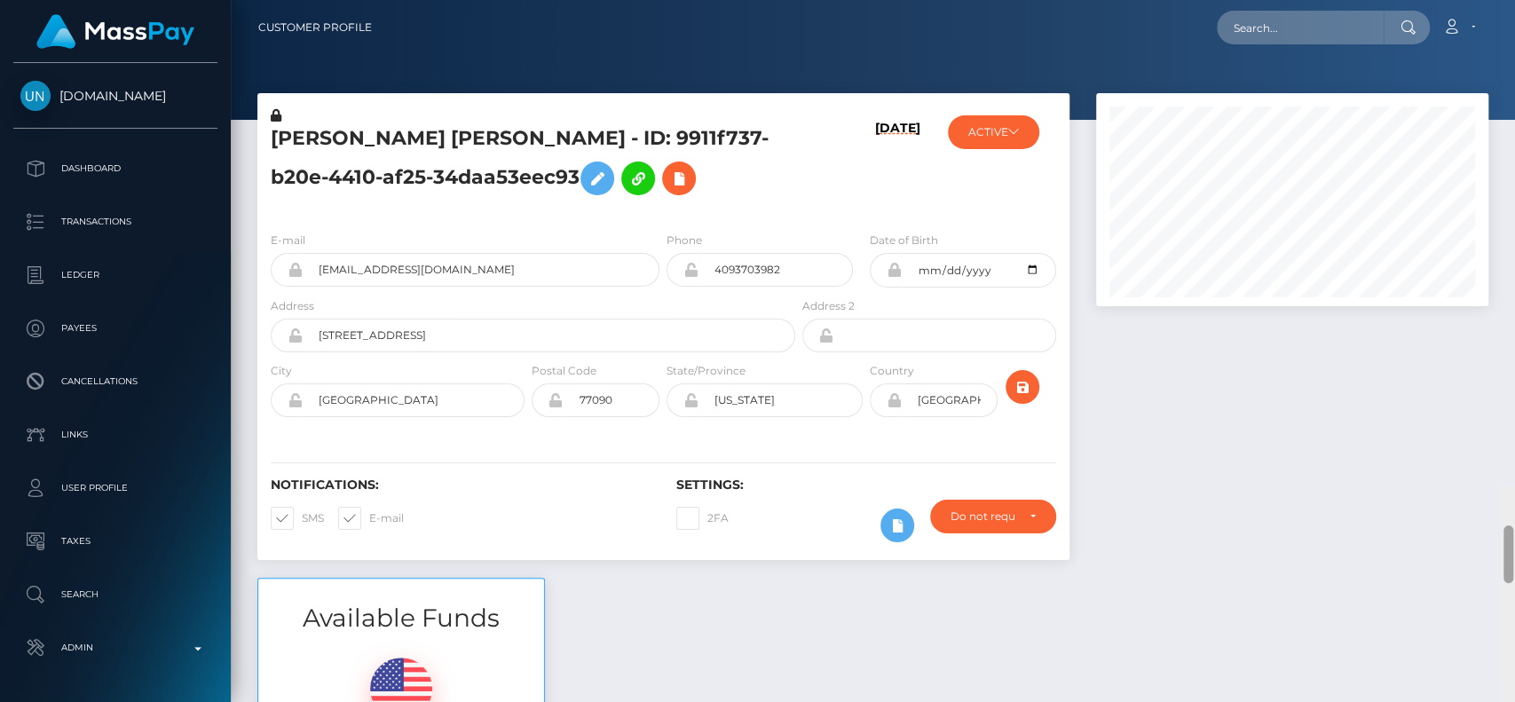
drag, startPoint x: 1510, startPoint y: 485, endPoint x: 1513, endPoint y: -25, distance: 510.3
click at [1513, 0] on html "[DOMAIN_NAME] Dashboard Transactions Ledger Payees Cancellations" at bounding box center [757, 351] width 1515 height 702
click at [1314, 53] on nav "Customer Profile Loading... Loading... Account" at bounding box center [873, 27] width 1284 height 55
click at [1316, 29] on input "text" at bounding box center [1300, 28] width 167 height 34
paste input "[EMAIL_ADDRESS][DOMAIN_NAME]"
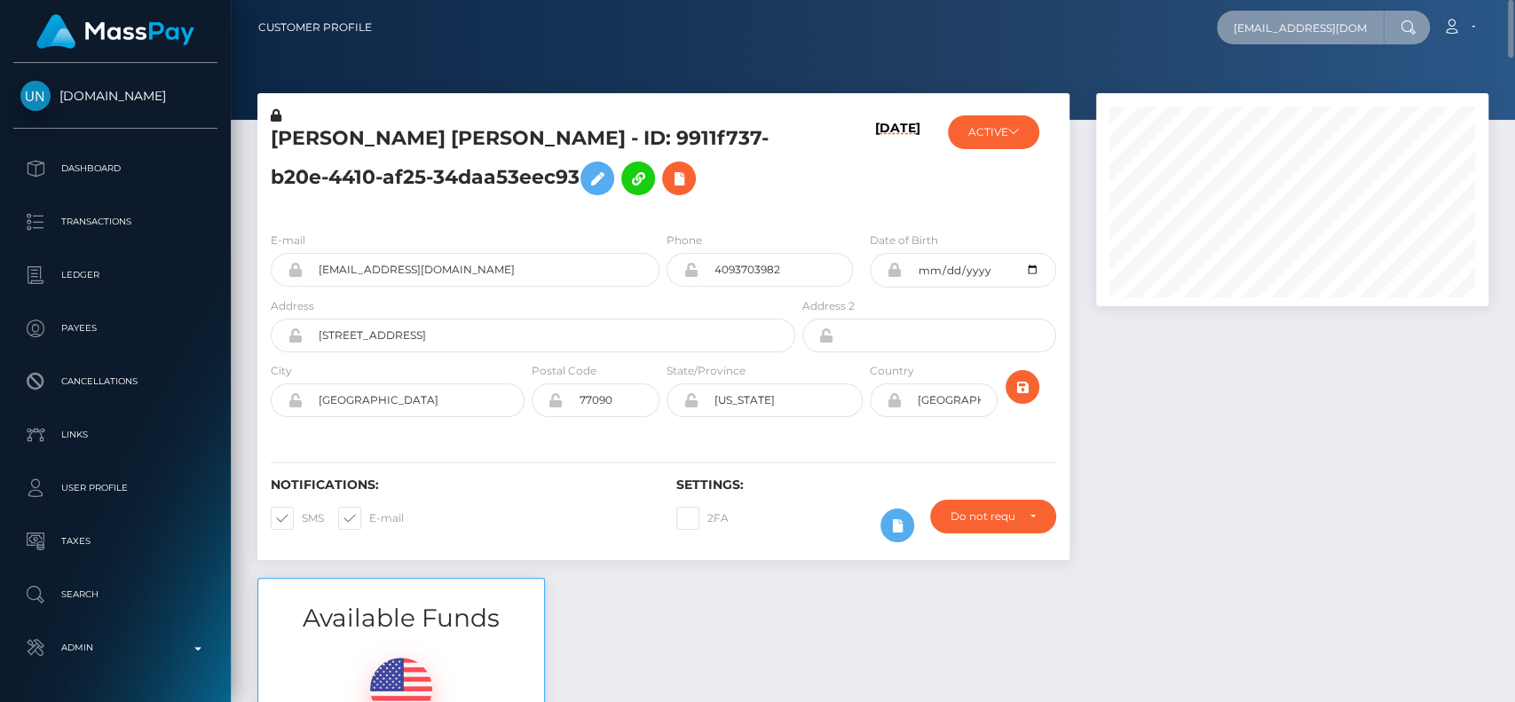
scroll to position [0, 45]
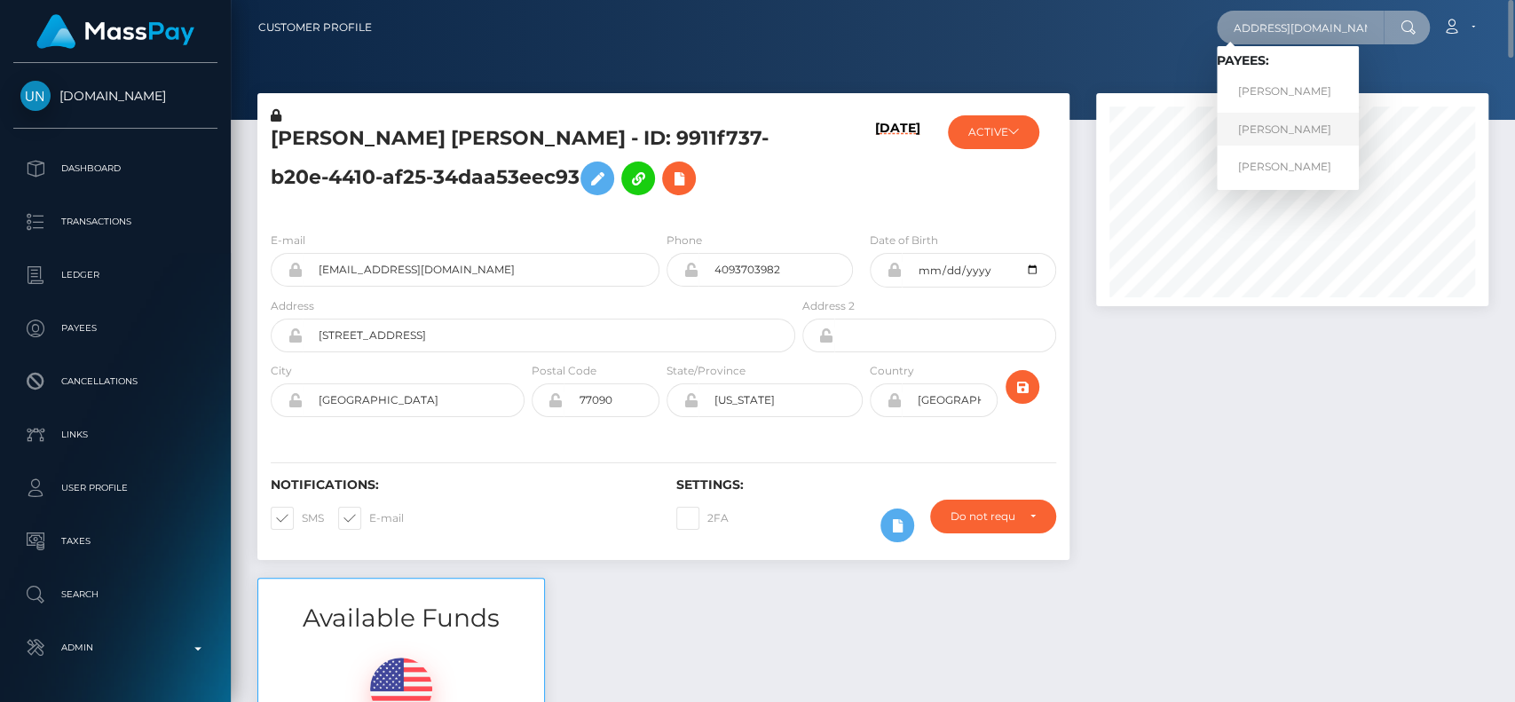
type input "[EMAIL_ADDRESS][DOMAIN_NAME]"
click at [1291, 122] on link "[PERSON_NAME]" at bounding box center [1288, 129] width 142 height 33
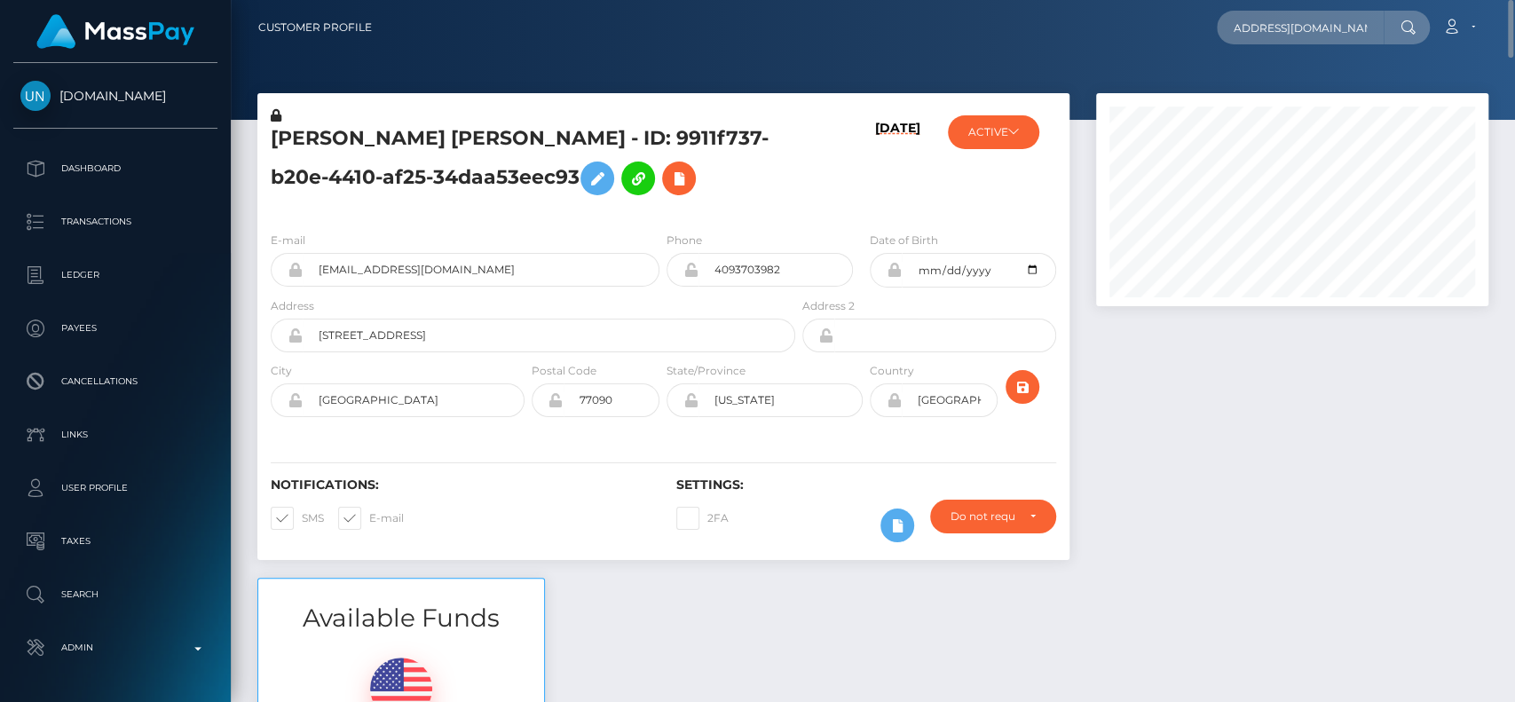
scroll to position [0, 0]
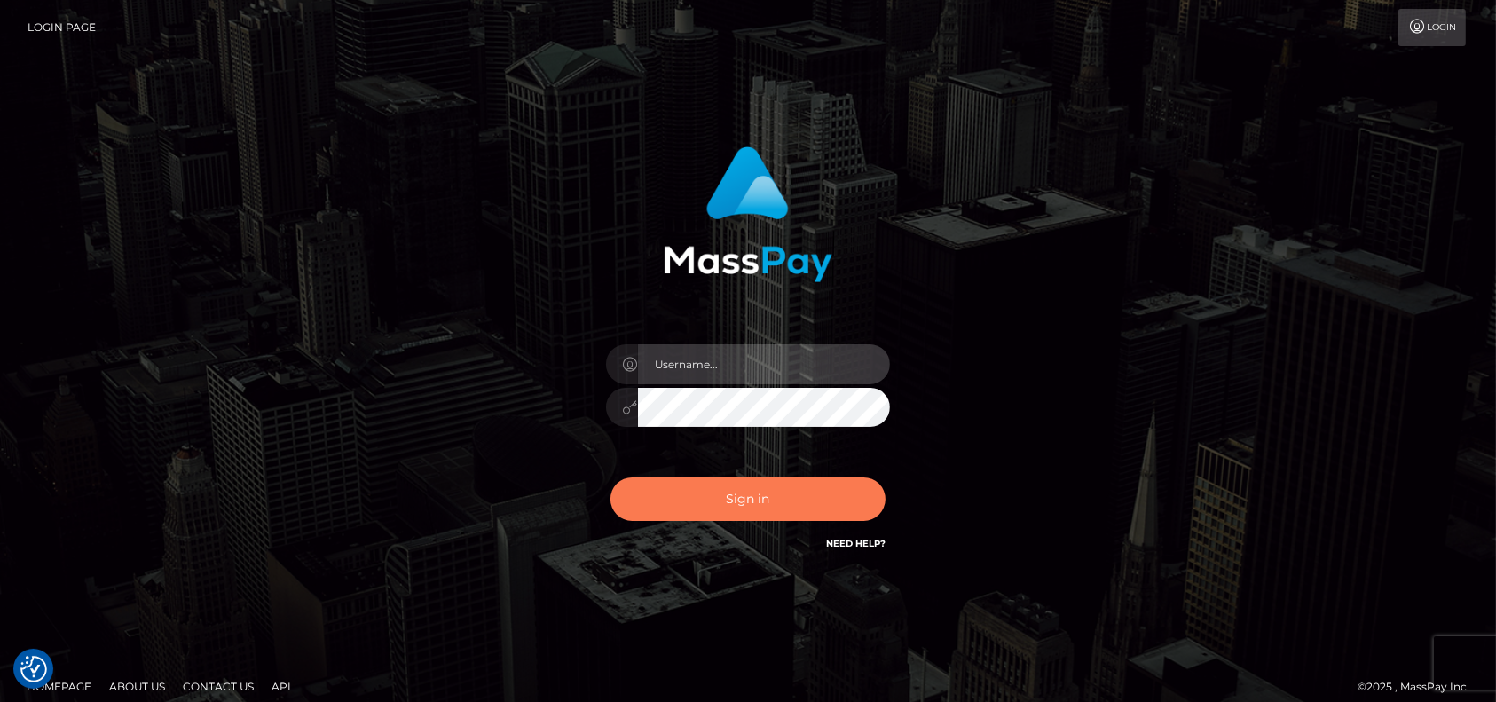
type input "petros.kidane"
click at [754, 496] on button "Sign in" at bounding box center [748, 498] width 275 height 43
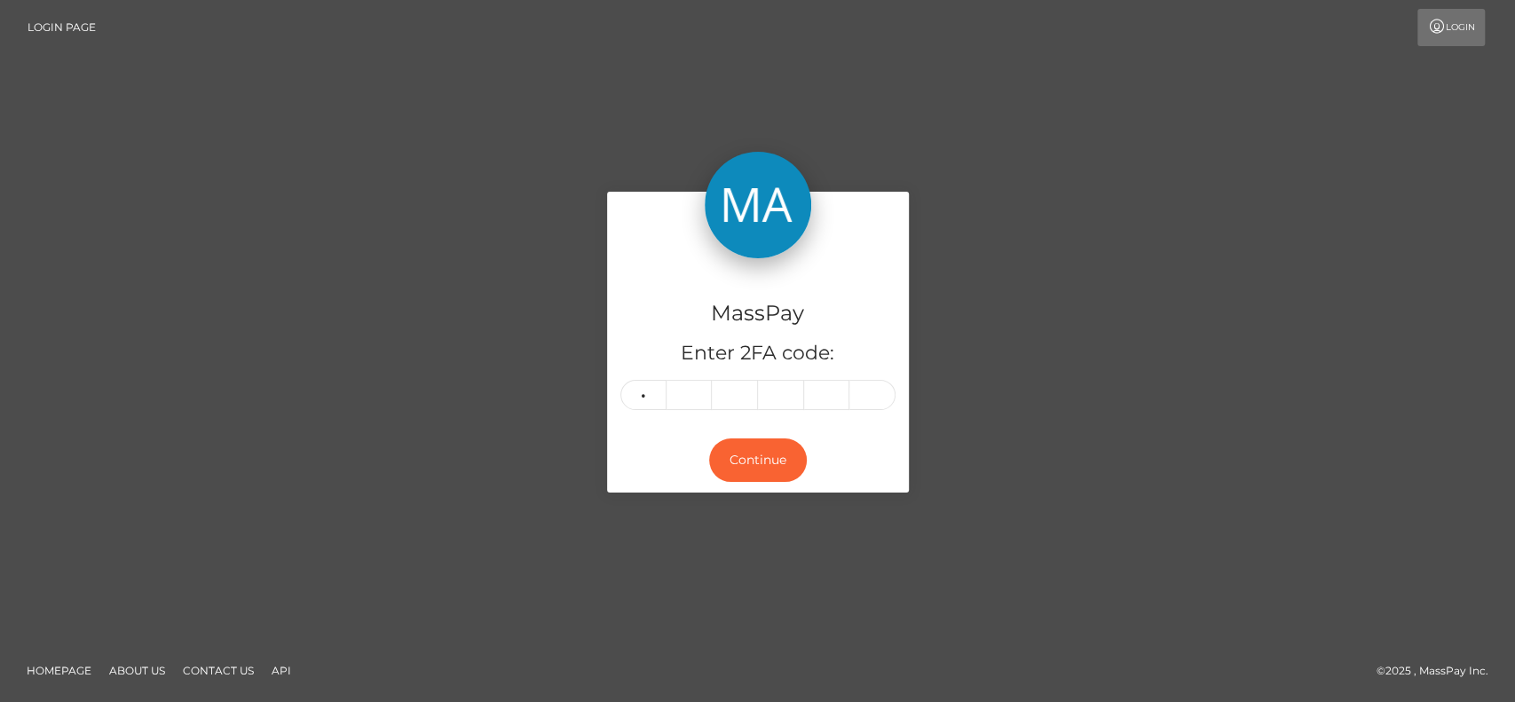
type input "8"
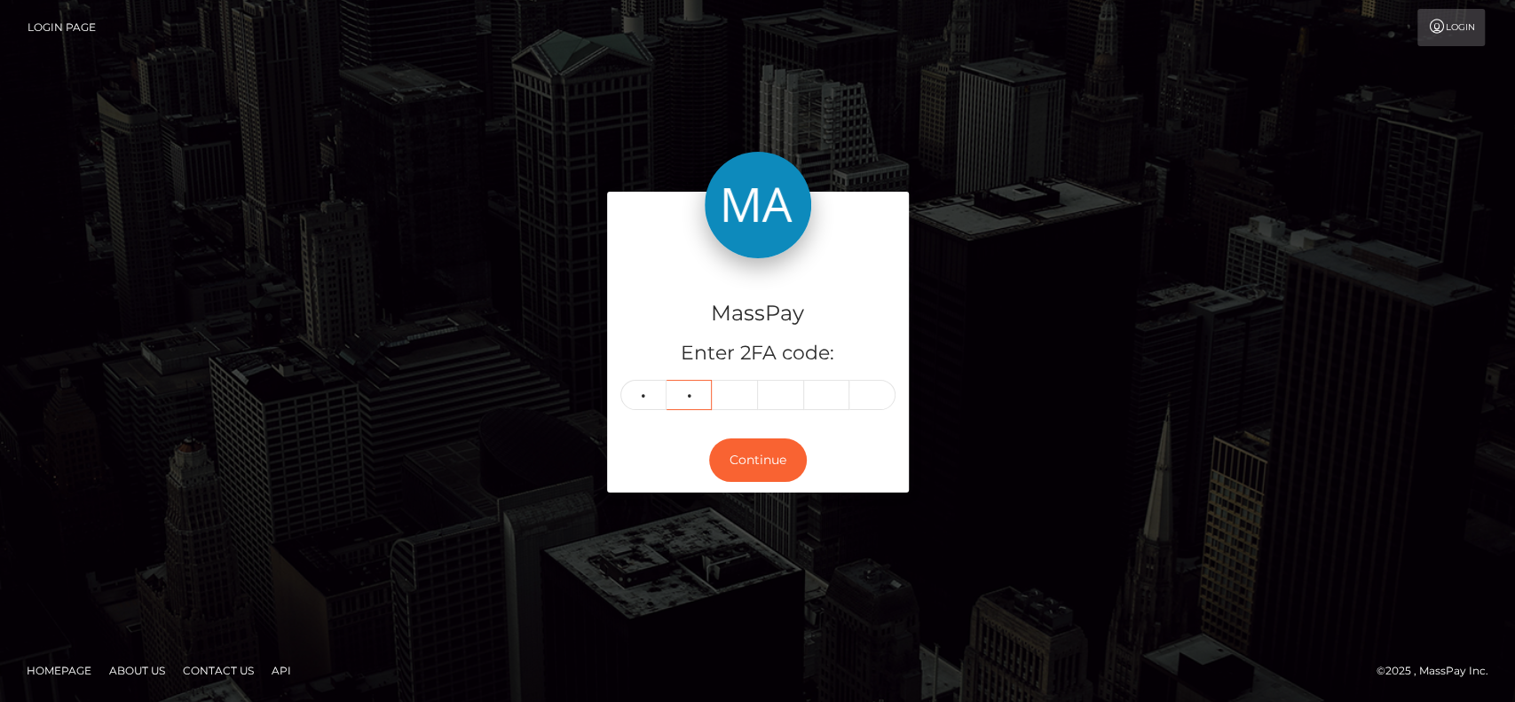
type input "8"
type input "4"
type input "9"
type input "6"
type input "9"
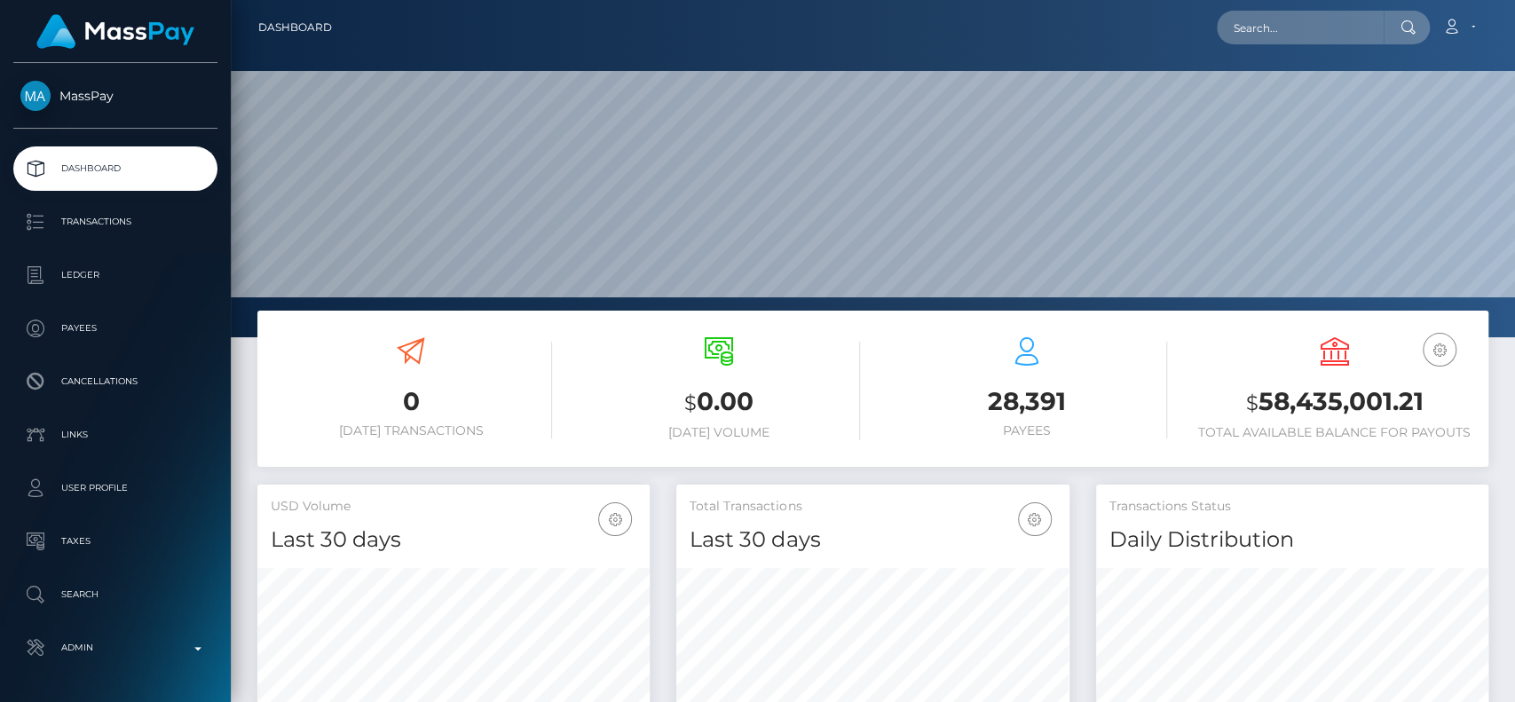
scroll to position [313, 392]
click at [1266, 31] on input "text" at bounding box center [1300, 28] width 167 height 34
paste input "[EMAIL_ADDRESS][DOMAIN_NAME]"
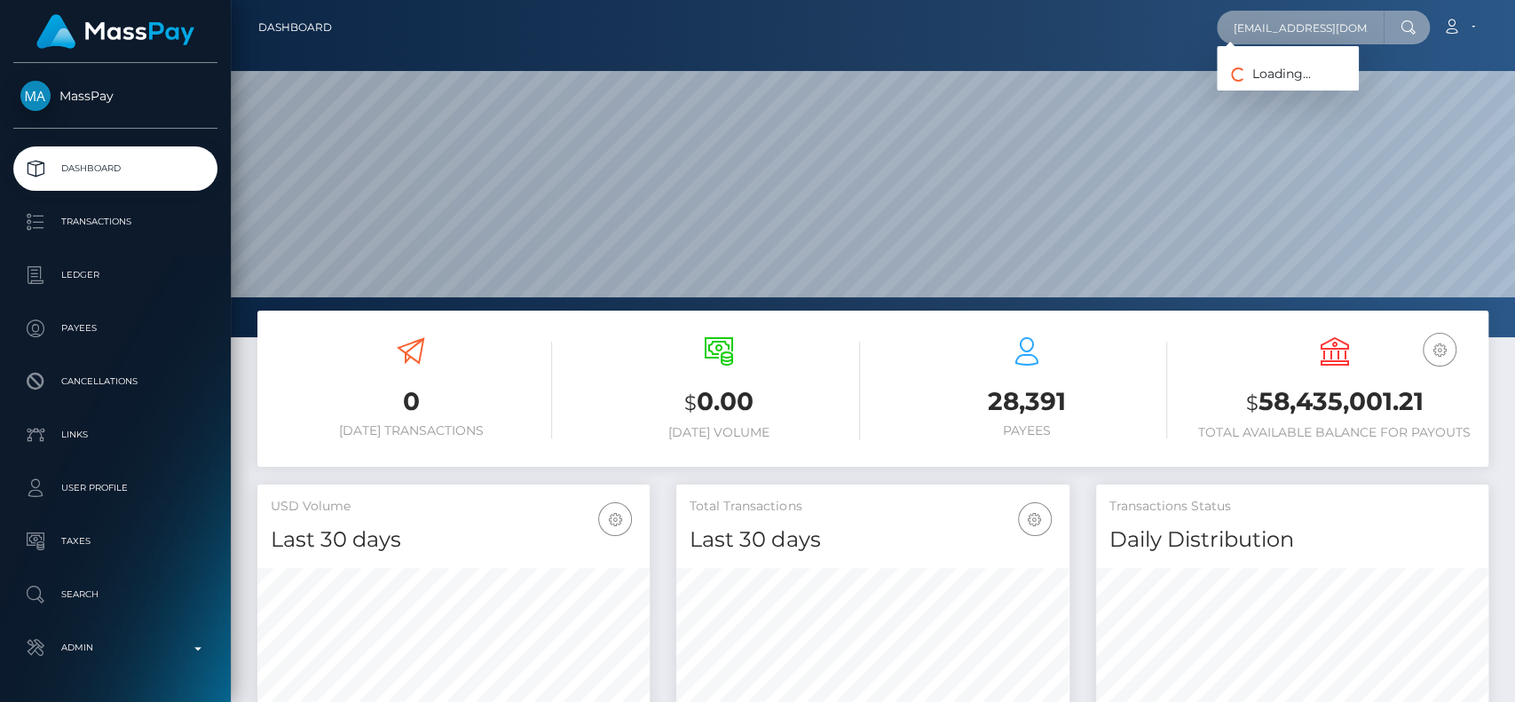
scroll to position [0, 13]
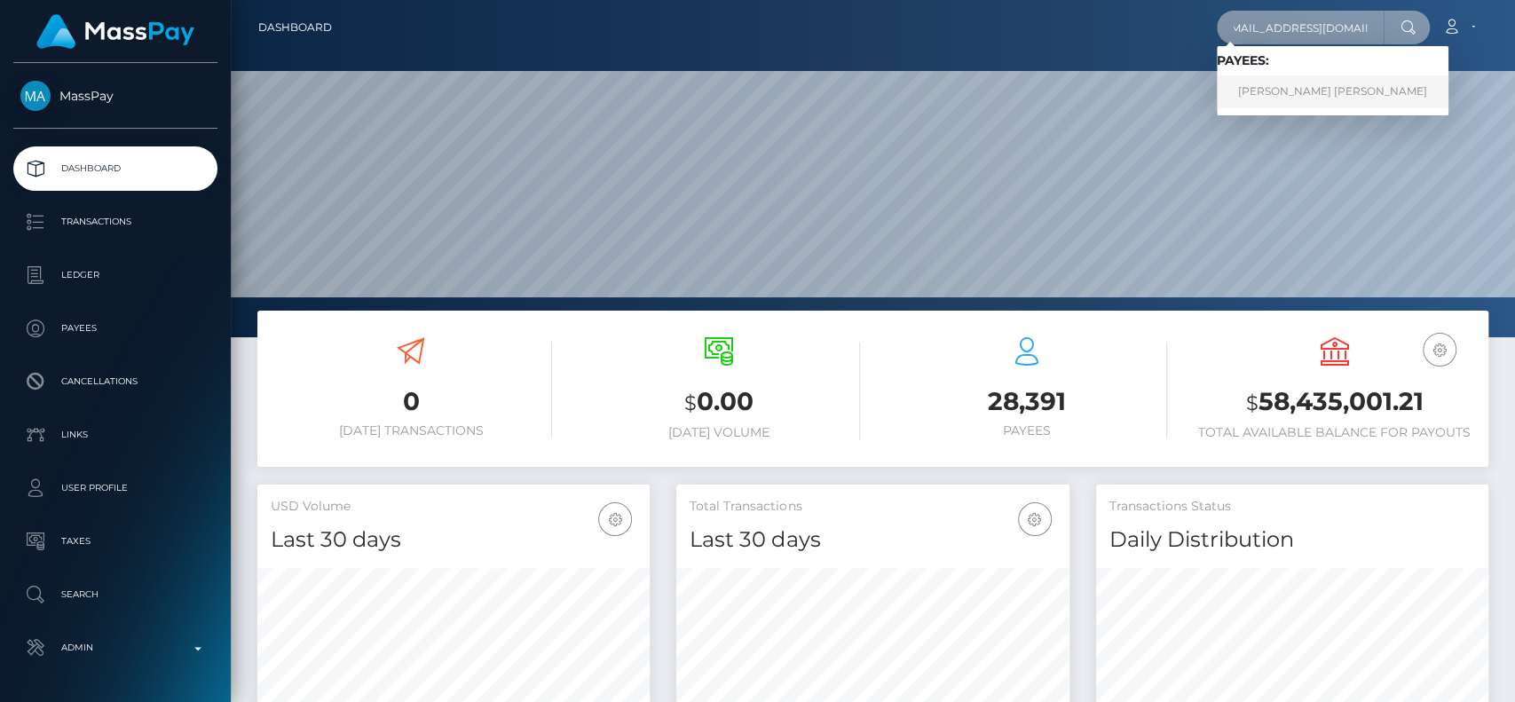
type input "anellewilmoth@gmail.com"
click at [1285, 102] on link "ANELLE MARISSA LYNN WILMOTH" at bounding box center [1333, 91] width 232 height 33
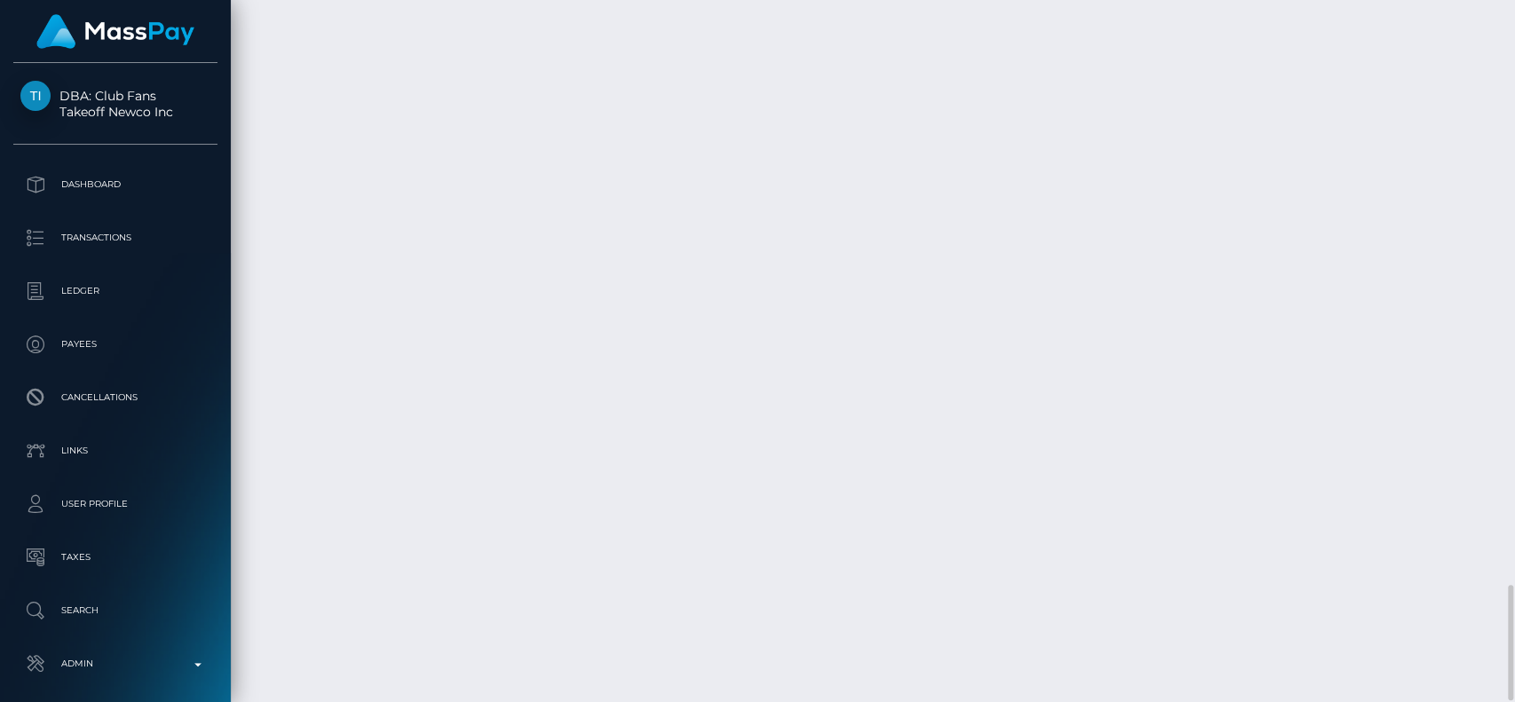
scroll to position [213, 392]
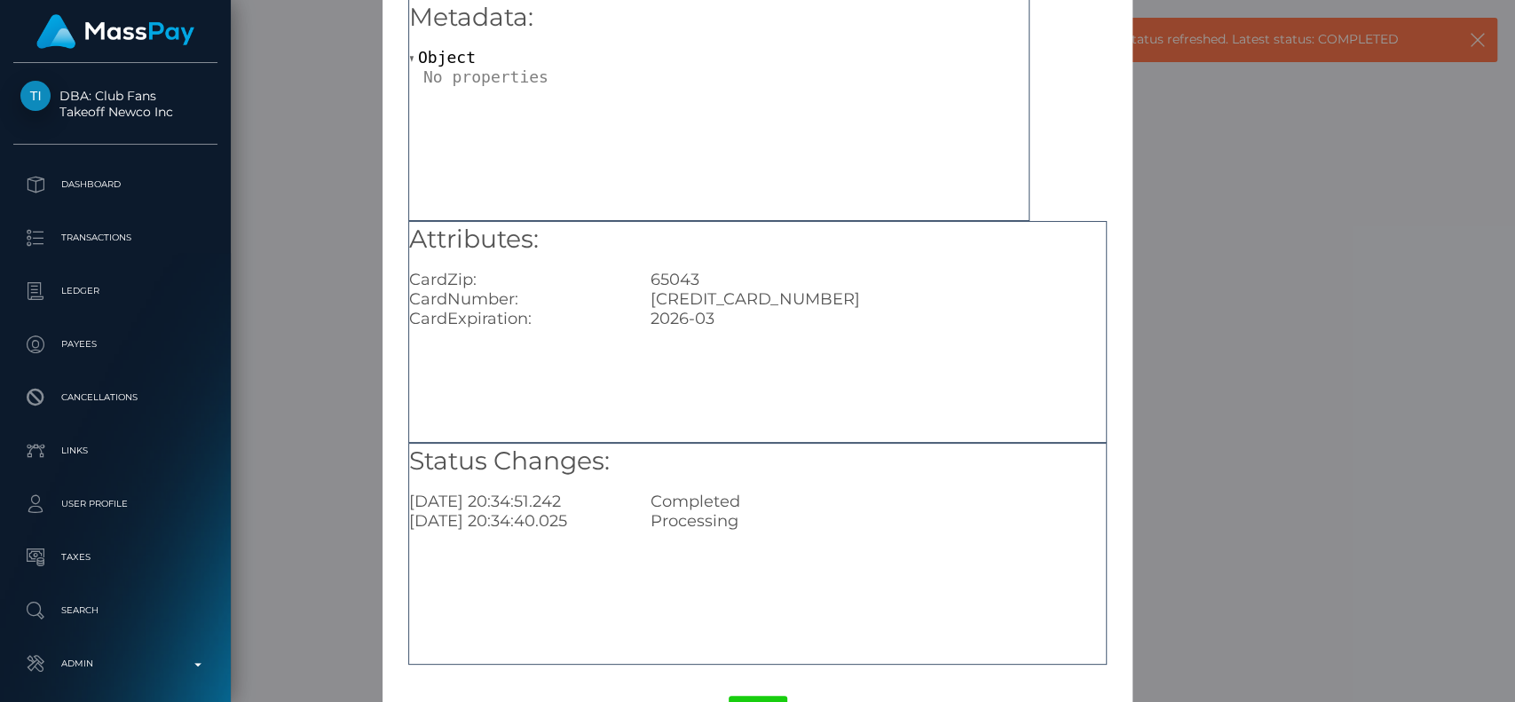
scroll to position [142, 0]
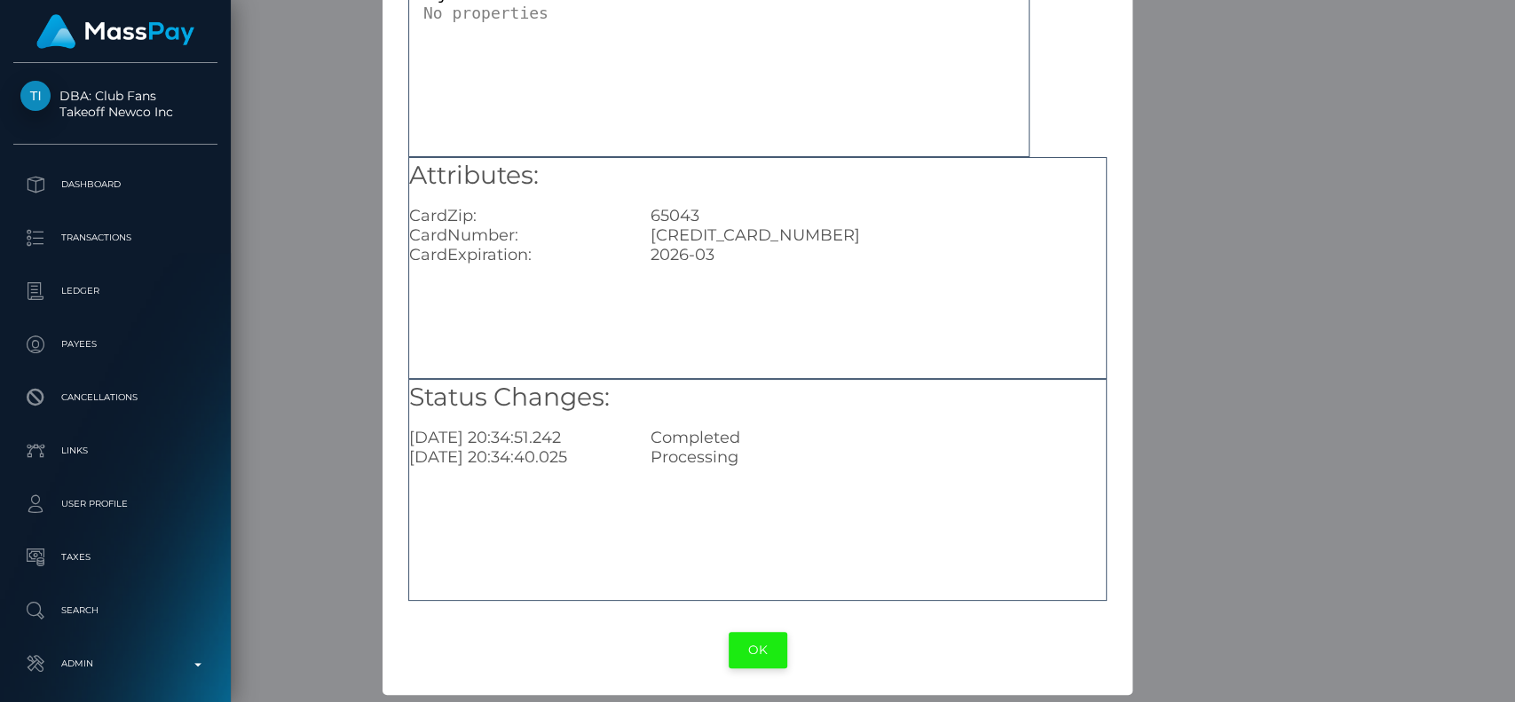
click at [760, 648] on button "OK" at bounding box center [758, 650] width 59 height 36
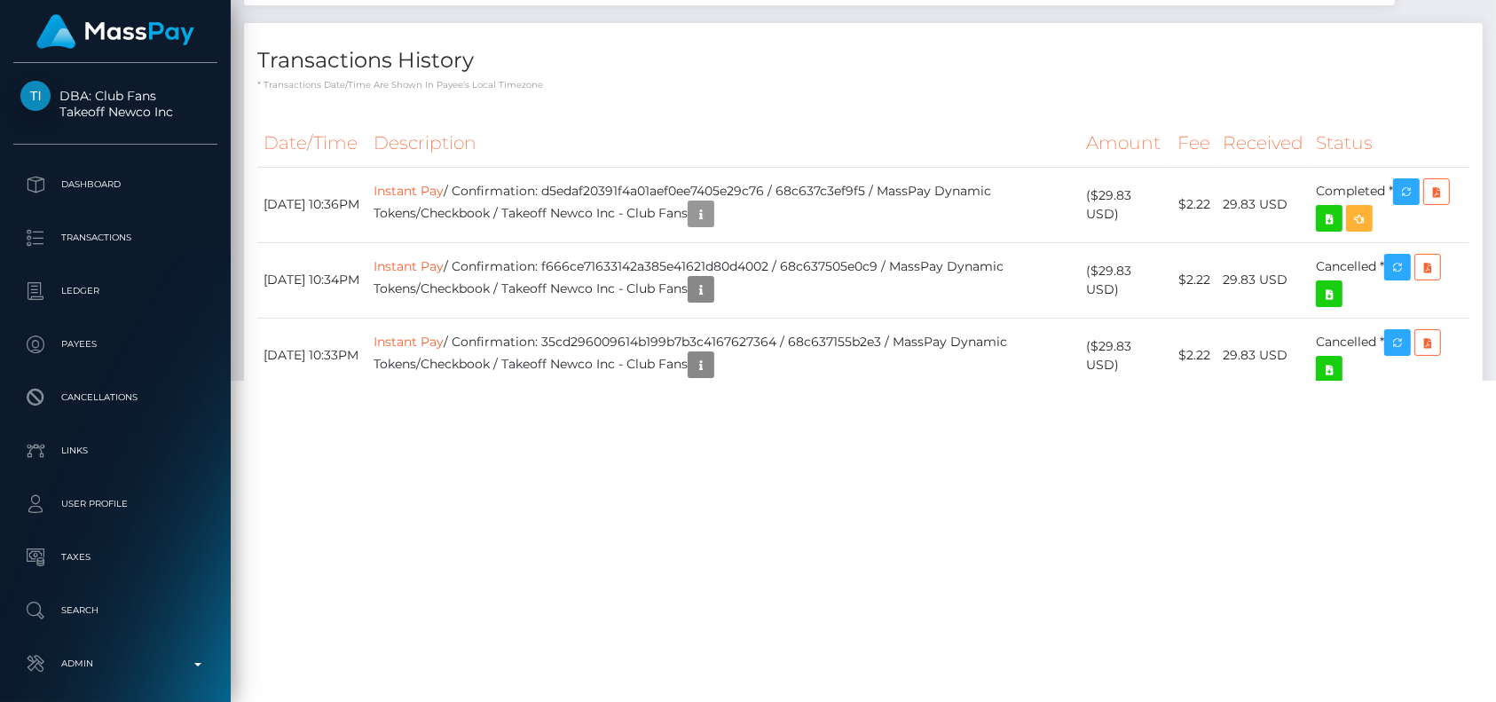
scroll to position [330, 0]
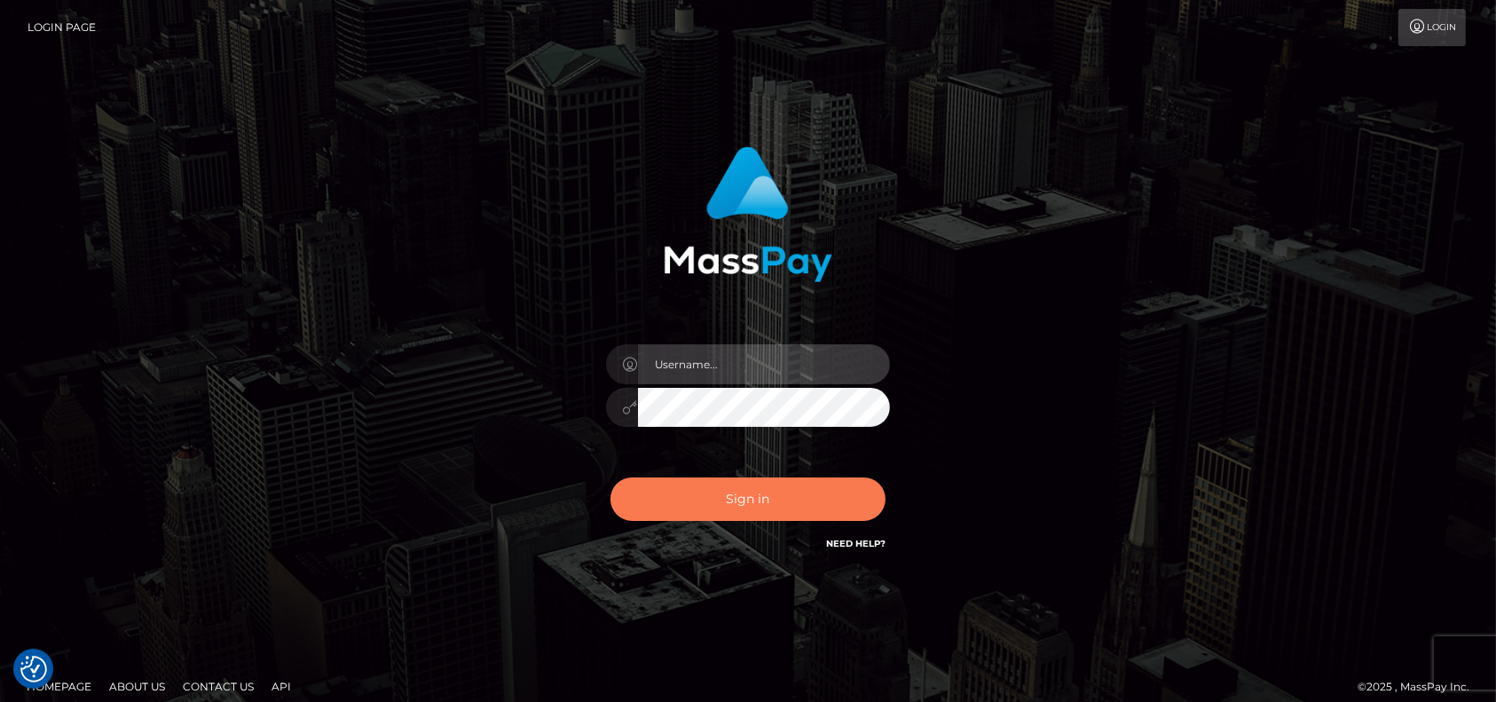
type input "petros.kidane"
click at [706, 503] on button "Sign in" at bounding box center [748, 498] width 275 height 43
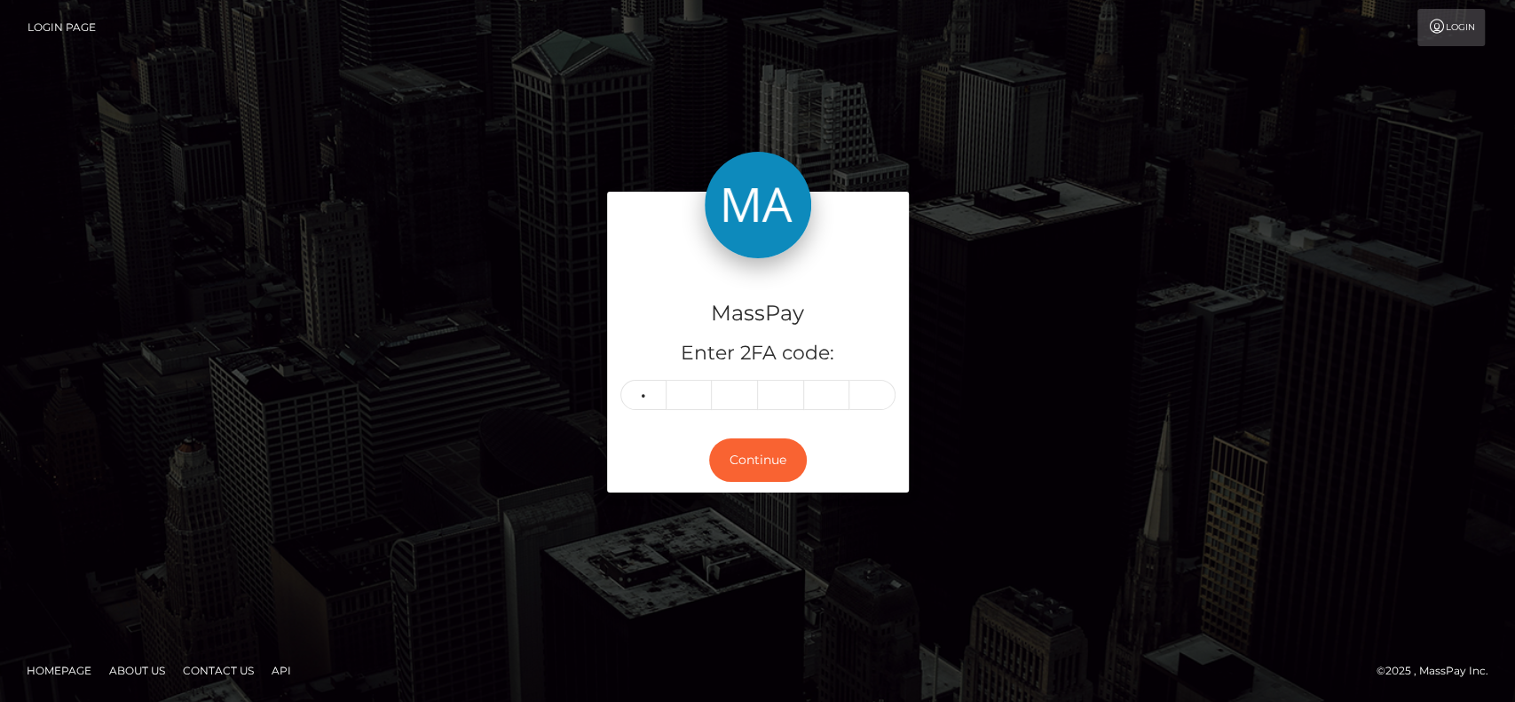
type input "2"
type input "0"
type input "1"
type input "6"
type input "8"
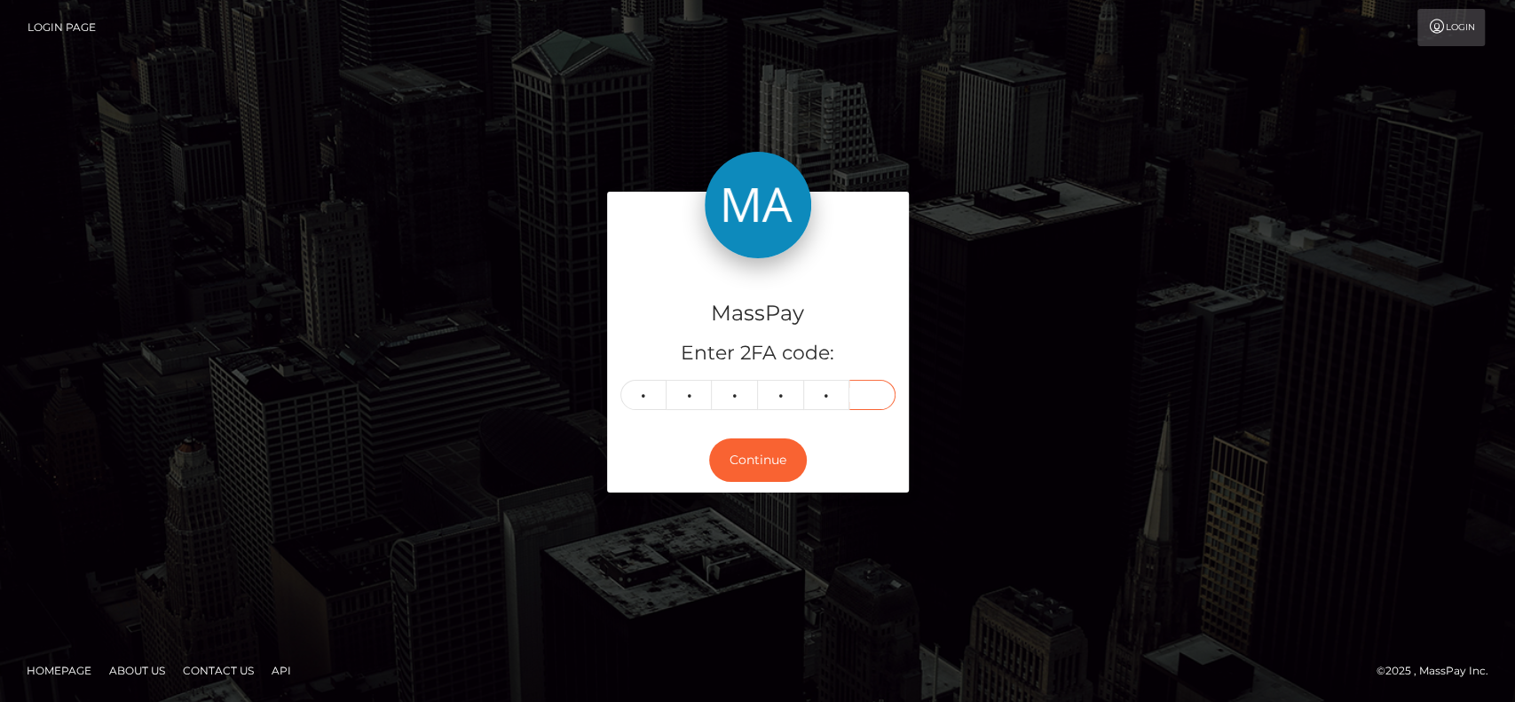
type input "4"
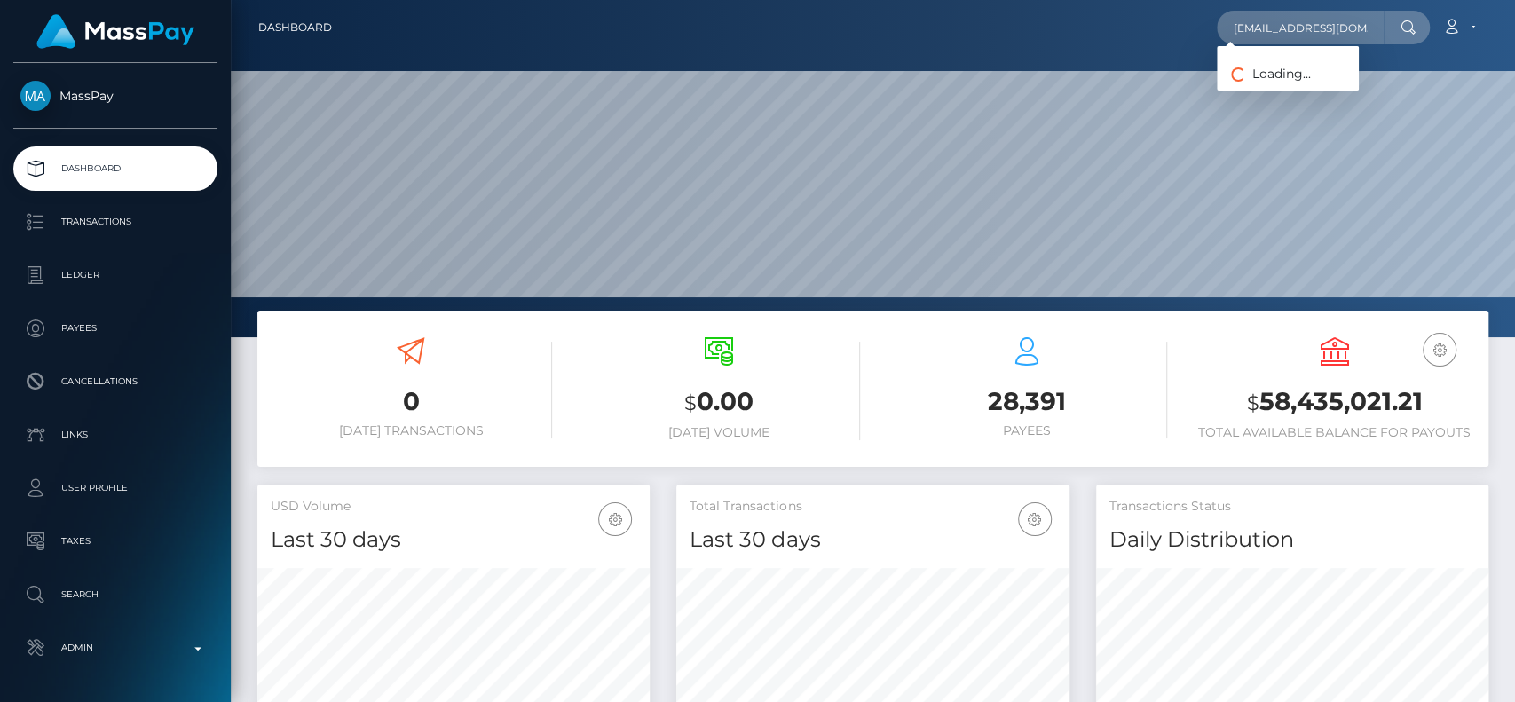
scroll to position [313, 392]
type input "[EMAIL_ADDRESS][DOMAIN_NAME]"
click at [1279, 81] on link "[PERSON_NAME]" at bounding box center [1288, 91] width 142 height 33
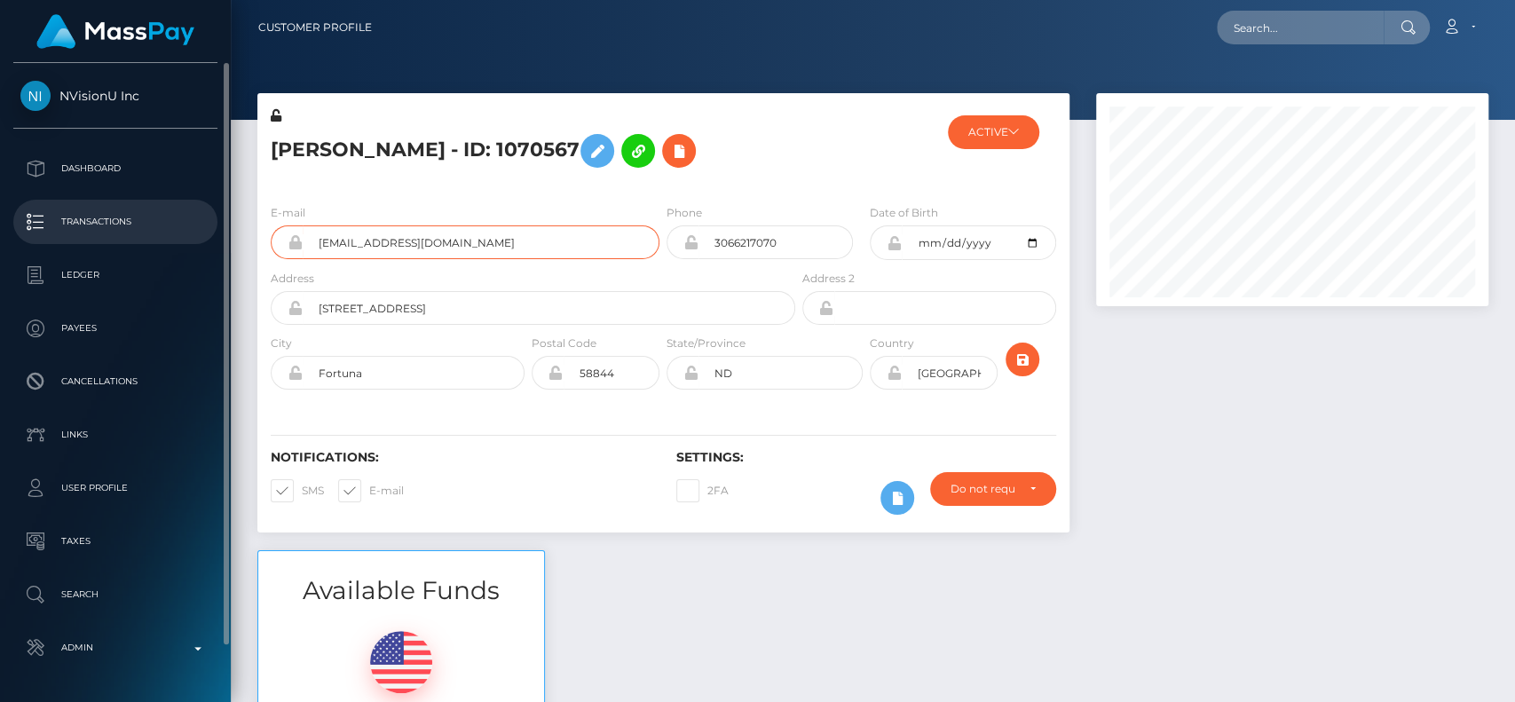
drag, startPoint x: 482, startPoint y: 248, endPoint x: 78, endPoint y: 236, distance: 404.0
click at [78, 236] on div "NVisionU Inc Dashboard Transactions Ledger Payees Cancellations Links" at bounding box center [757, 351] width 1515 height 702
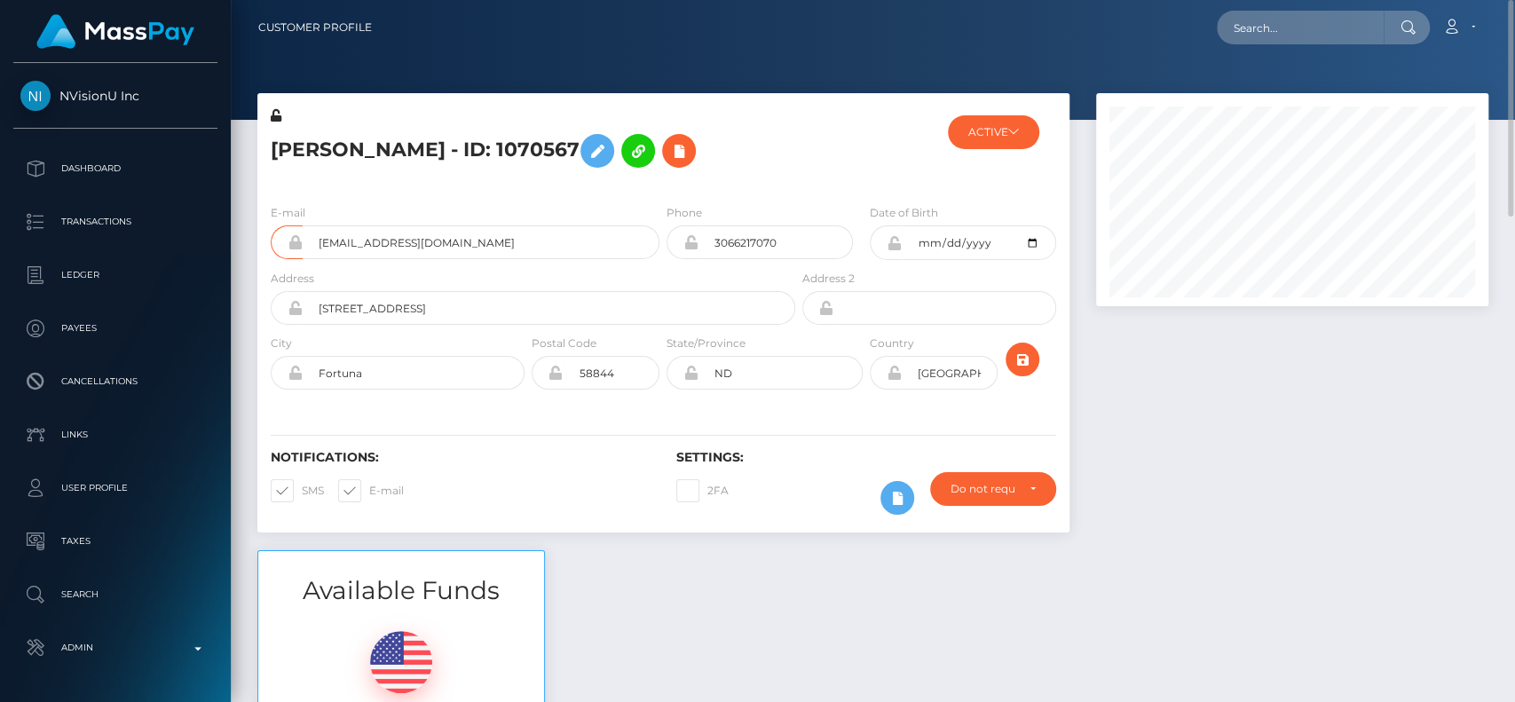
click at [463, 187] on div "[PERSON_NAME] - ID: 1070567" at bounding box center [527, 147] width 541 height 83
click at [764, 619] on div "Available Funds $232.52 USD Balance" at bounding box center [873, 680] width 1258 height 261
